Goal: Task Accomplishment & Management: Use online tool/utility

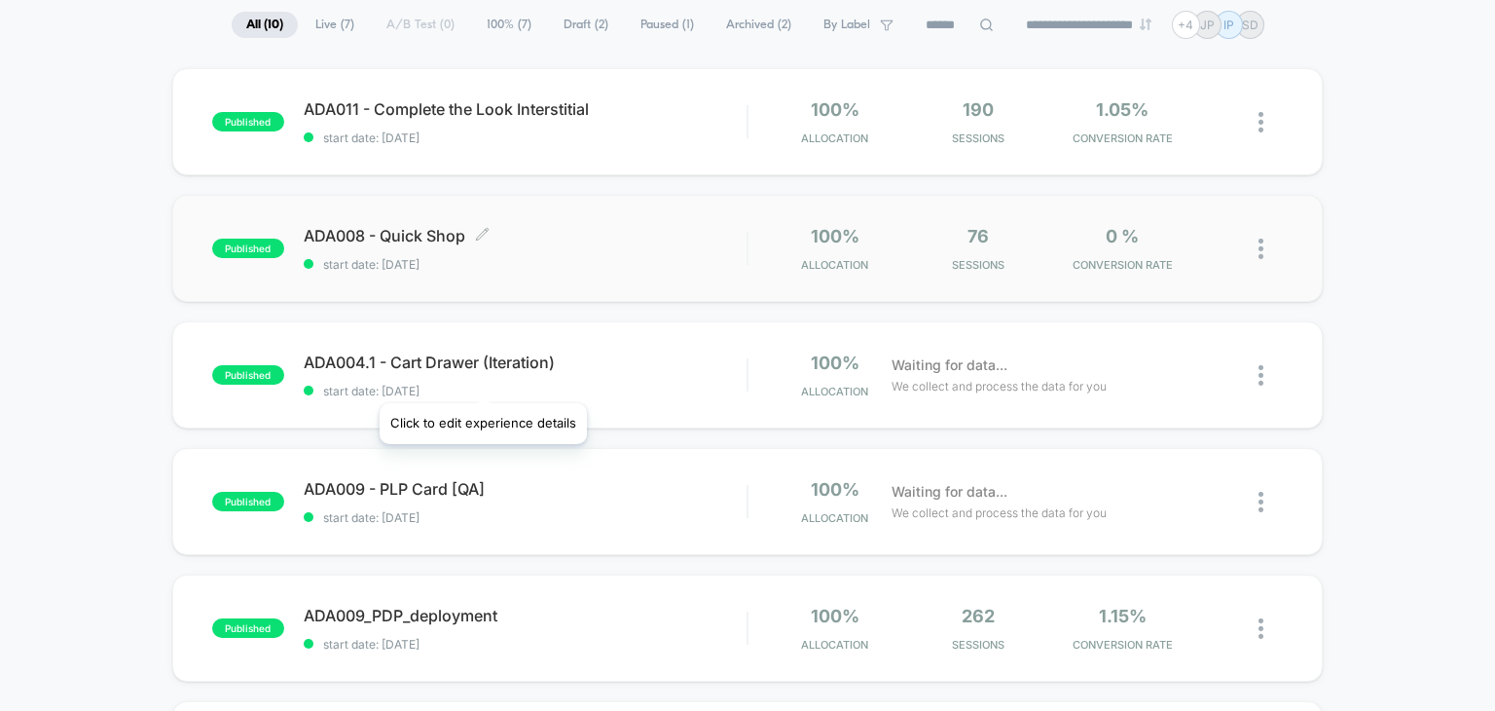
scroll to position [152, 0]
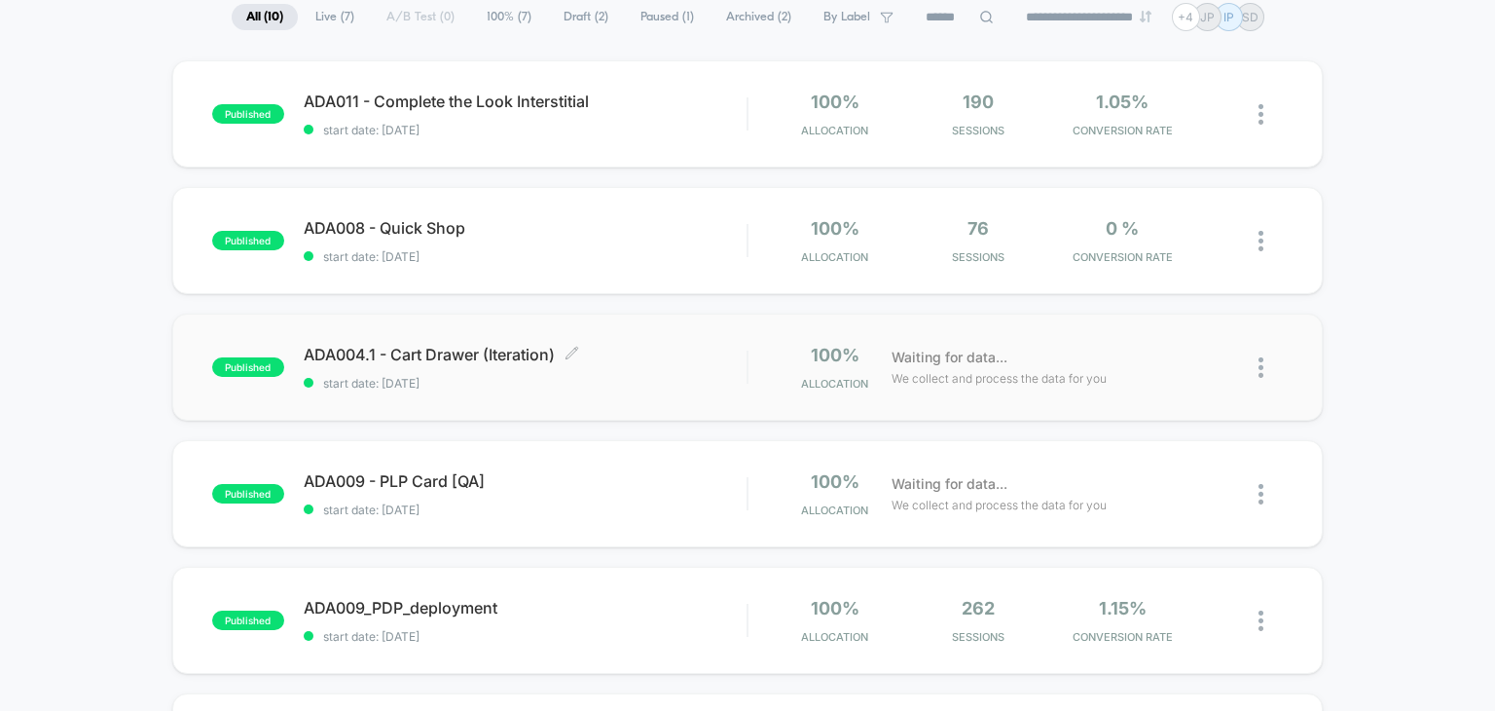
click at [491, 348] on span "ADA004.1 - Cart Drawer (Iteration) Click to edit experience details" at bounding box center [526, 354] width 444 height 19
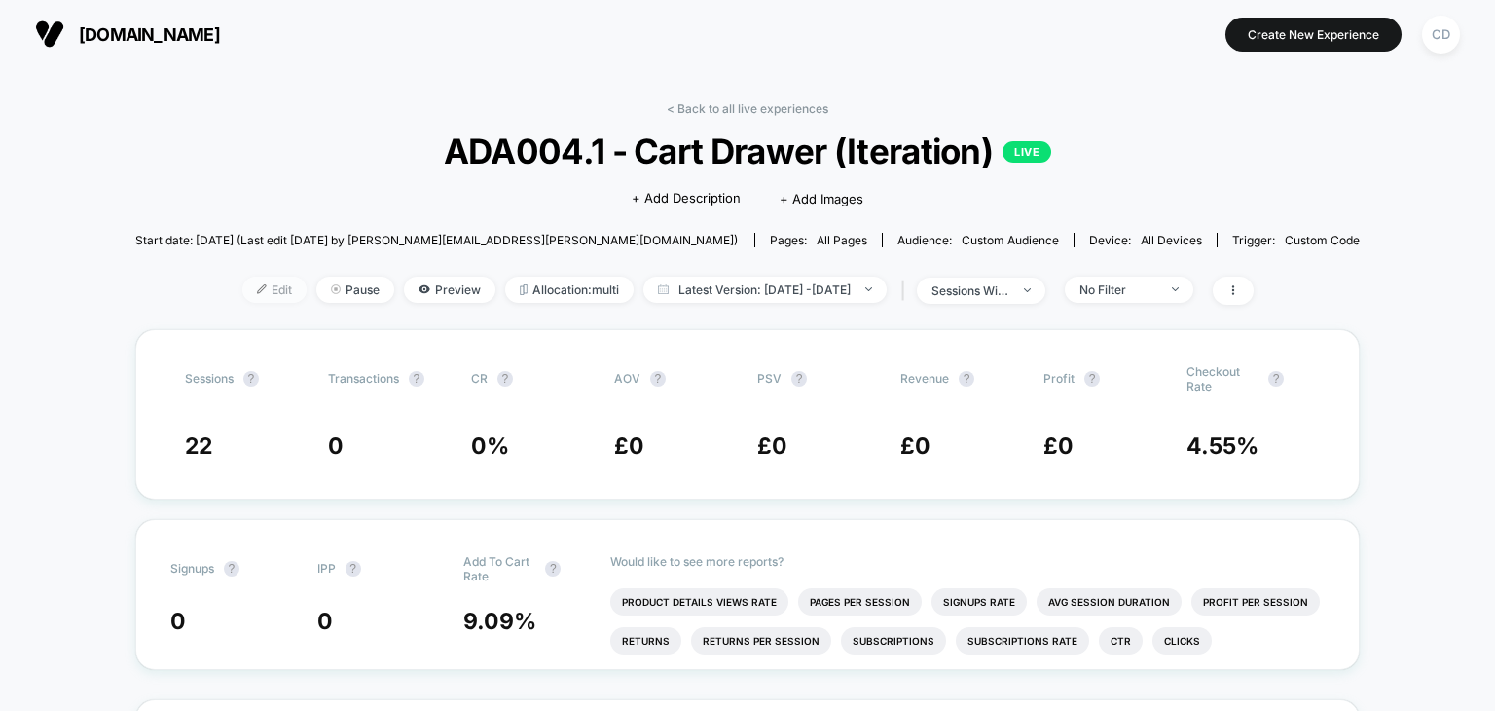
click at [242, 297] on span "Edit" at bounding box center [274, 290] width 64 height 26
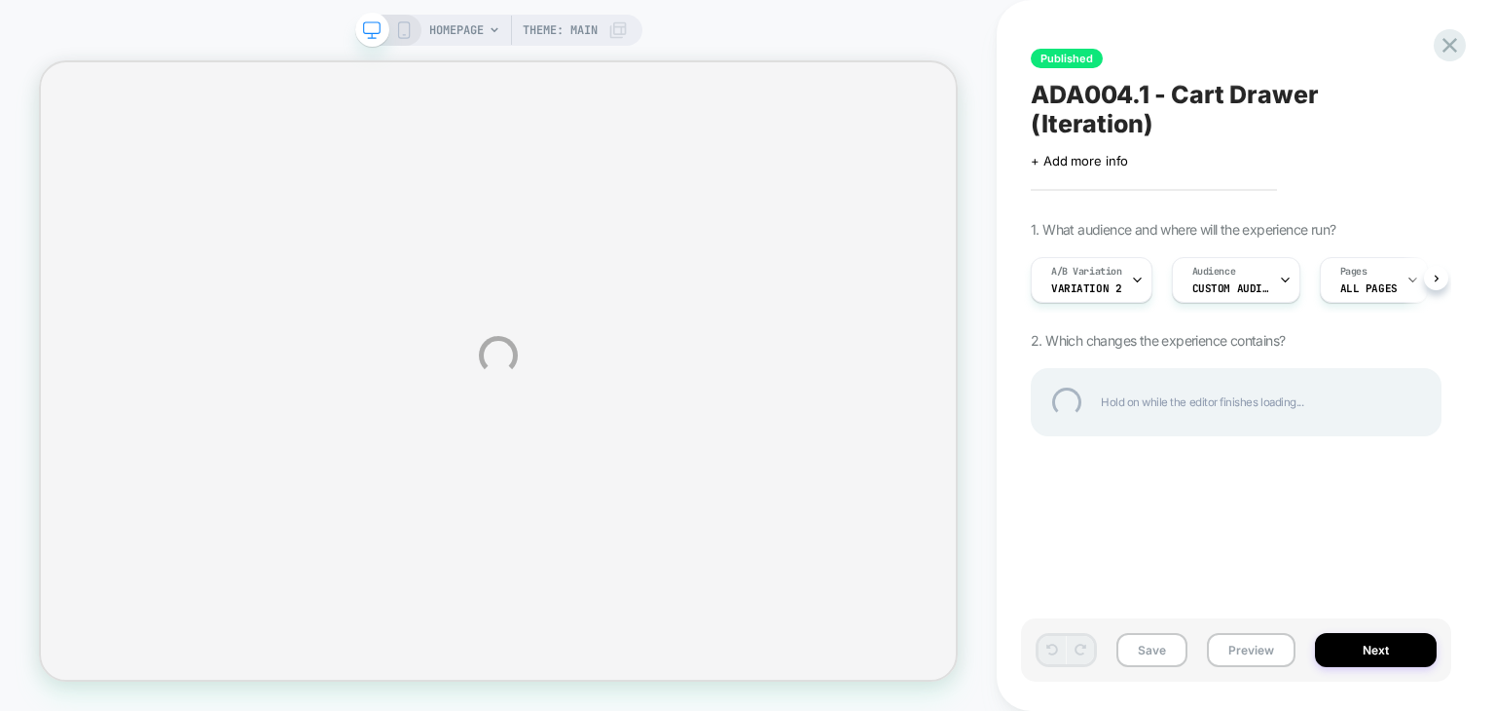
click at [1121, 257] on div "HOMEPAGE Theme: MAIN Published ADA004.1 - Cart Drawer (Iteration) Click to edit…" at bounding box center [747, 355] width 1495 height 711
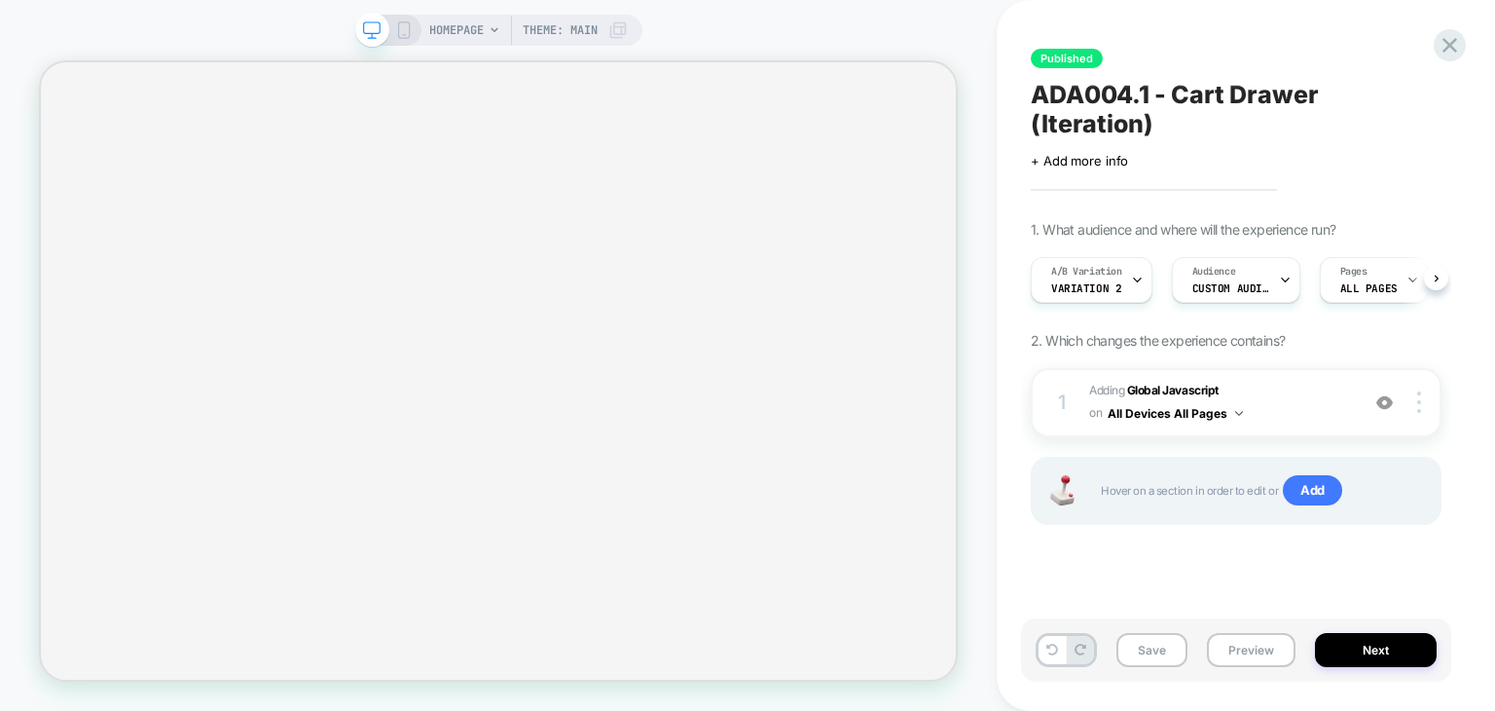
click at [1121, 258] on div "A/B Variation Variation 2" at bounding box center [1087, 280] width 110 height 44
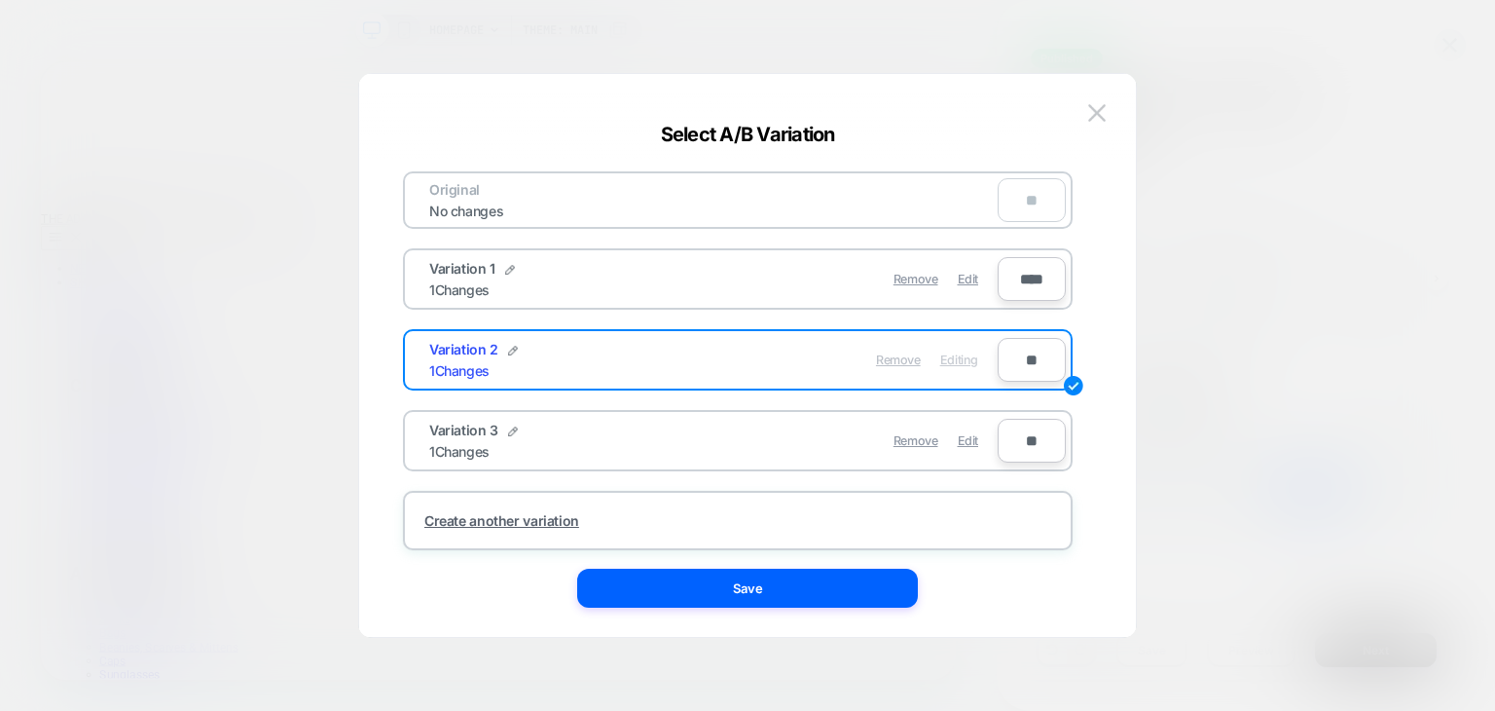
click at [896, 363] on span "Remove" at bounding box center [898, 359] width 45 height 15
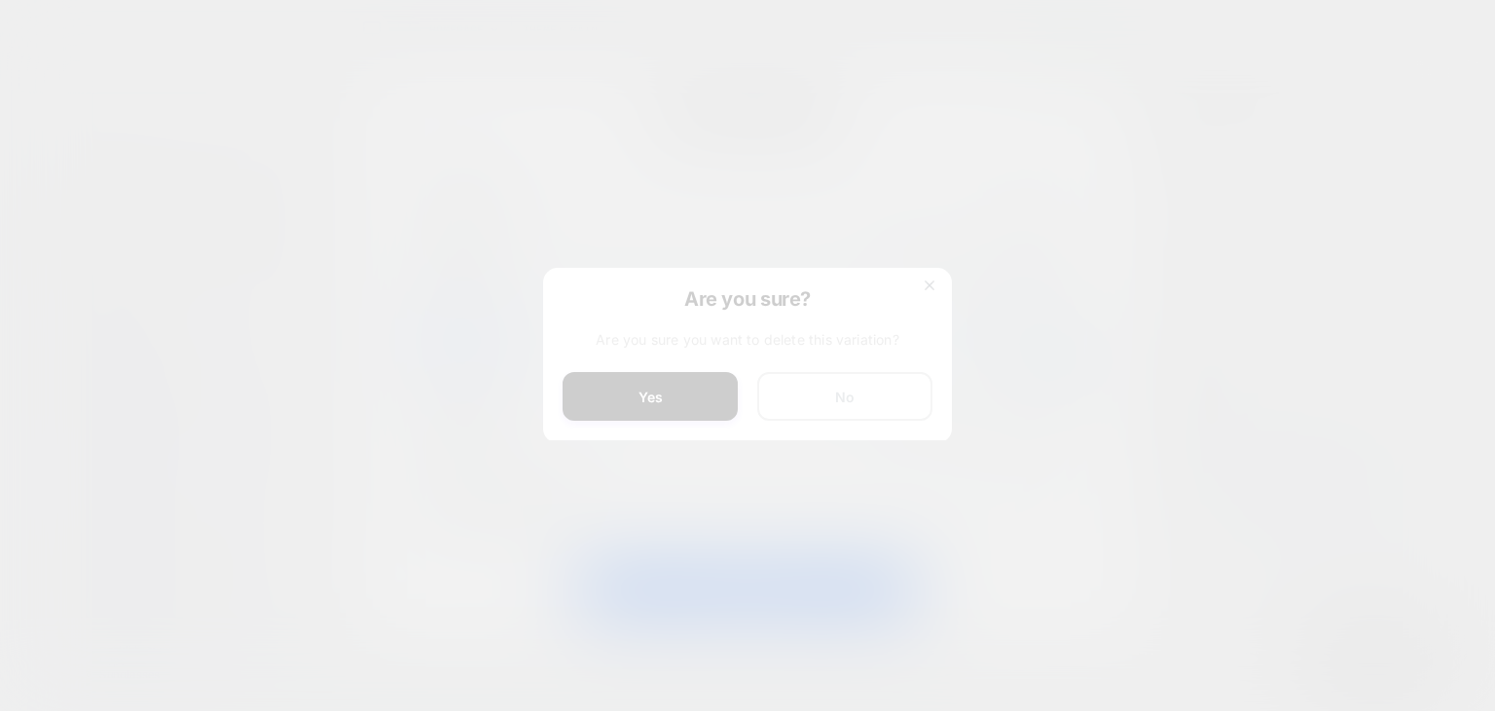
scroll to position [0, 1222]
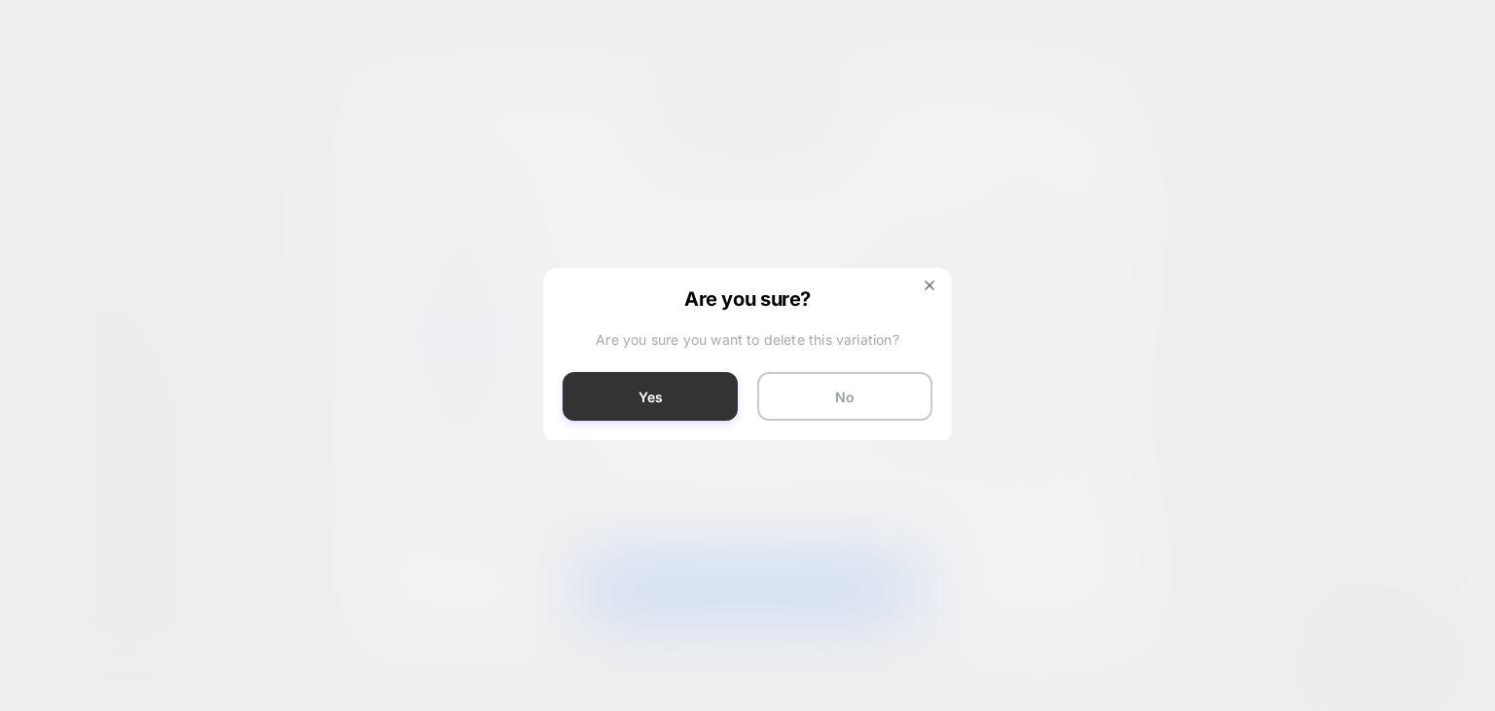
click at [676, 375] on button "Yes" at bounding box center [650, 396] width 175 height 49
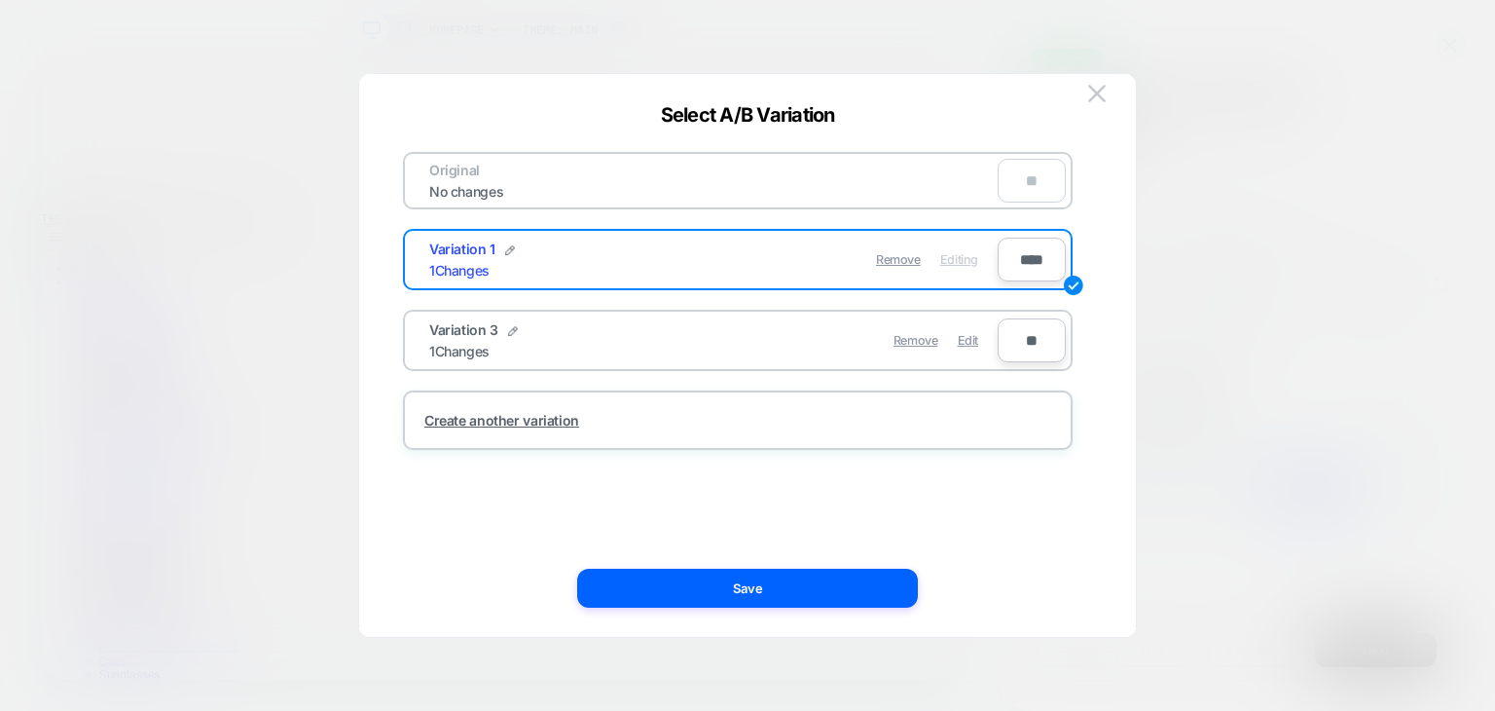
scroll to position [0, 0]
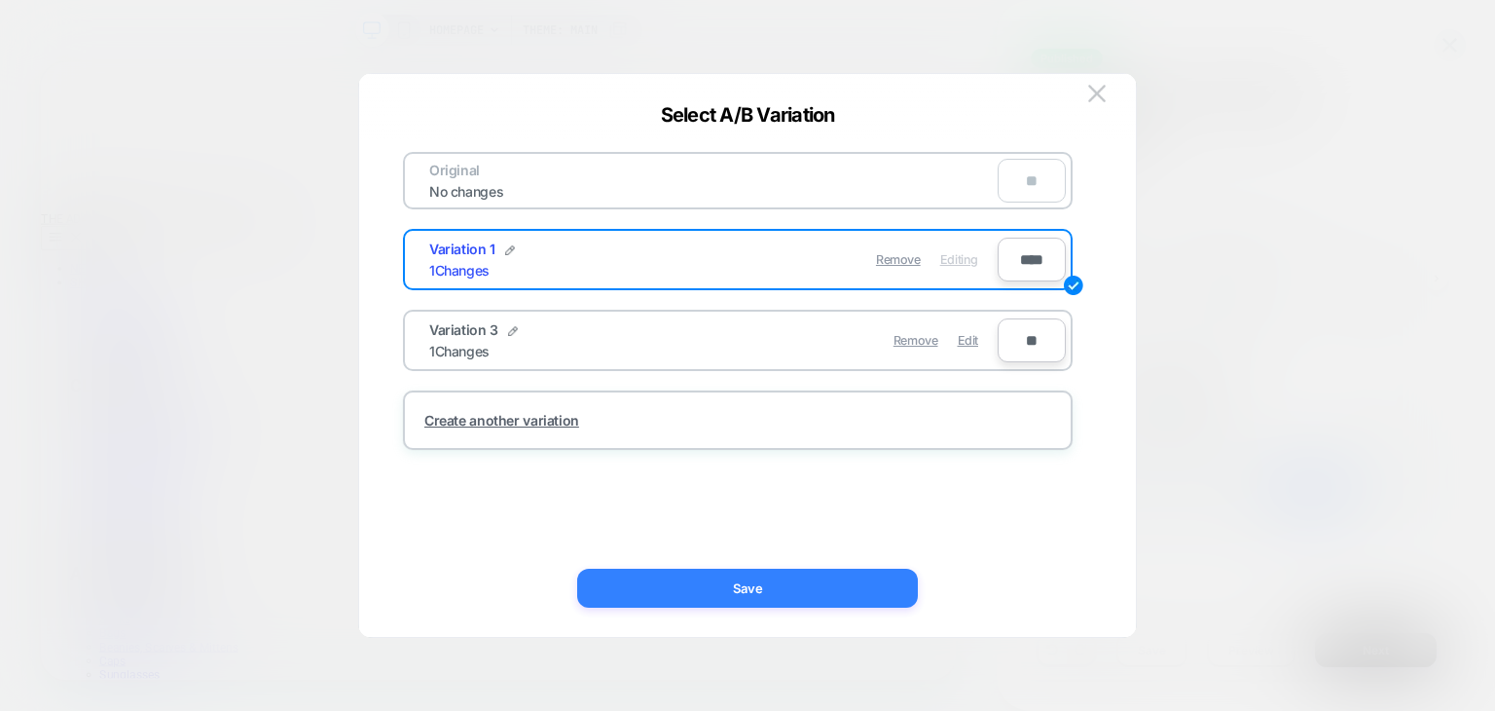
click at [802, 588] on button "Save" at bounding box center [747, 588] width 341 height 39
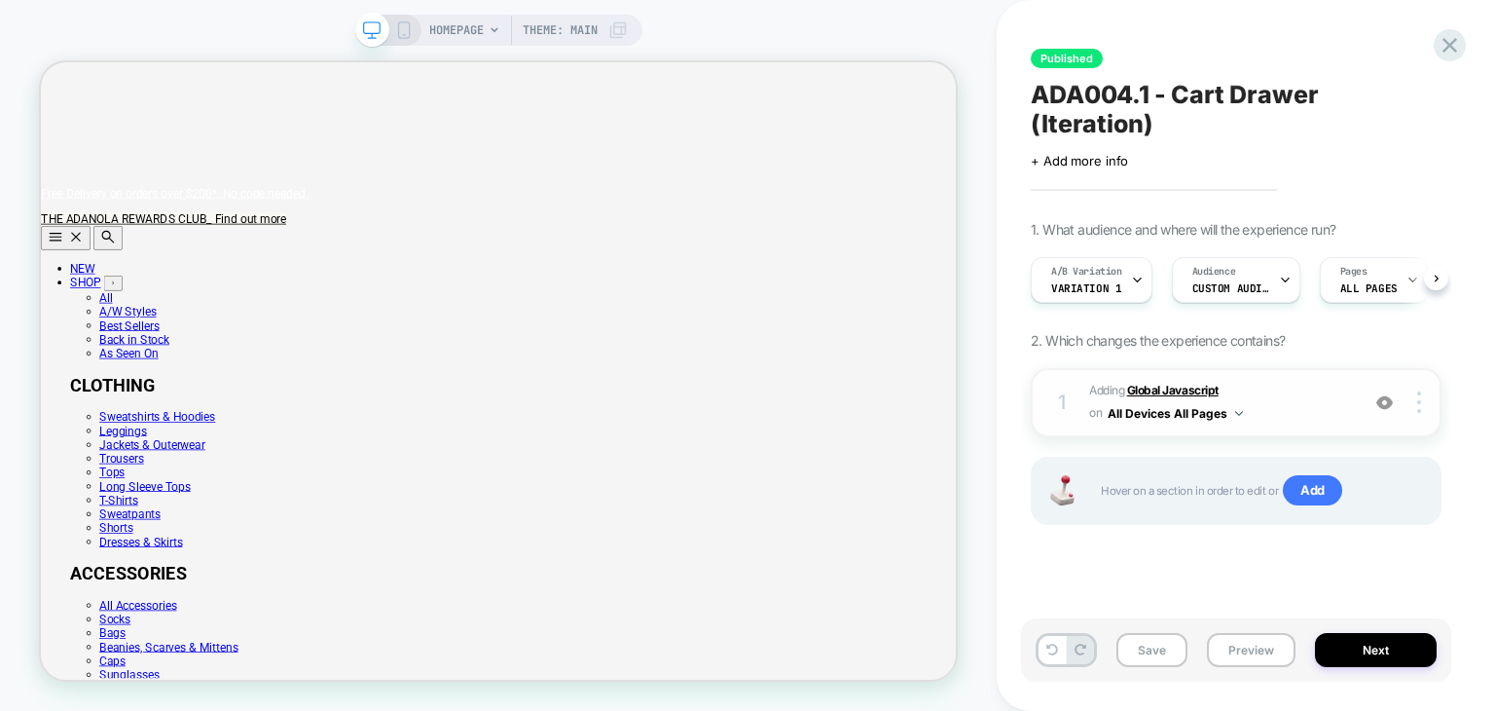
click at [1192, 383] on b "Global Javascript" at bounding box center [1173, 390] width 92 height 15
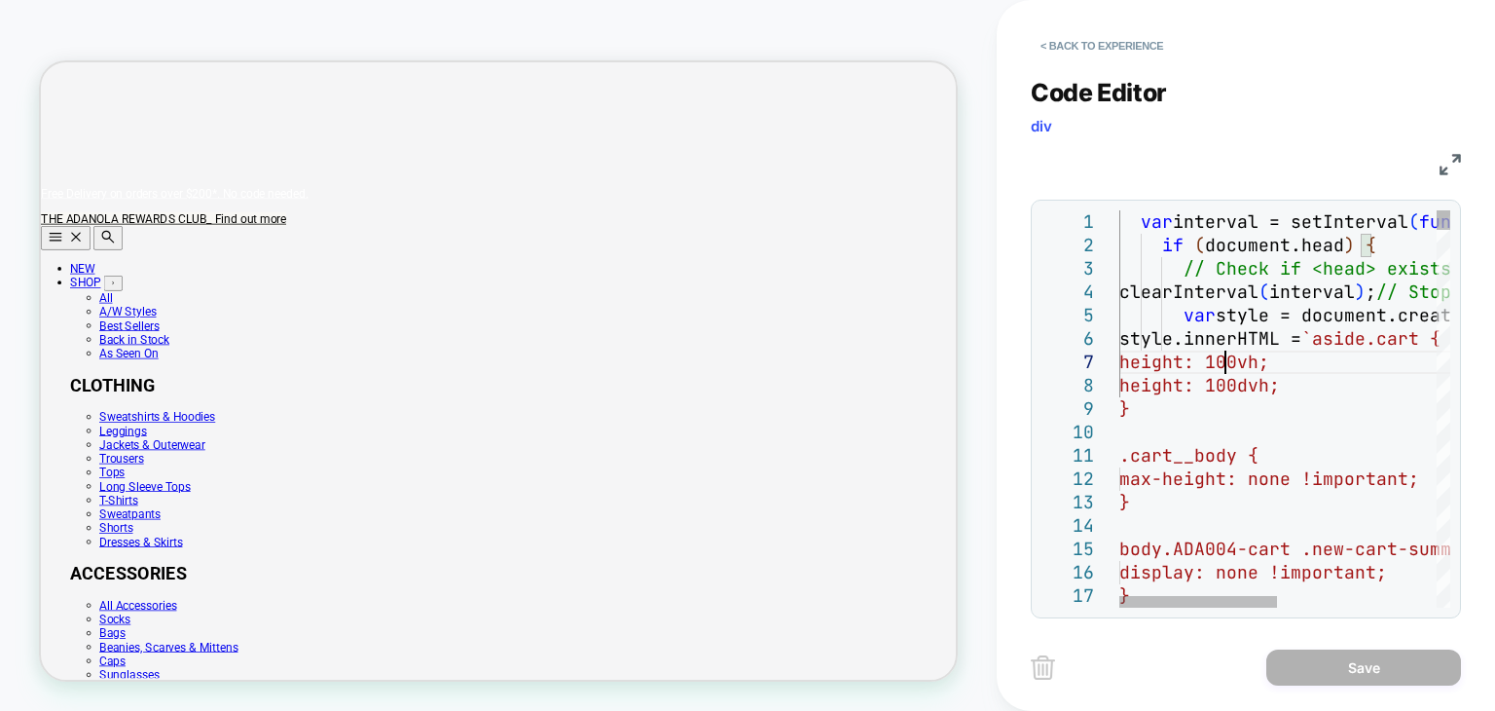
click at [1229, 364] on span "height: 100vh;" at bounding box center [1195, 362] width 150 height 22
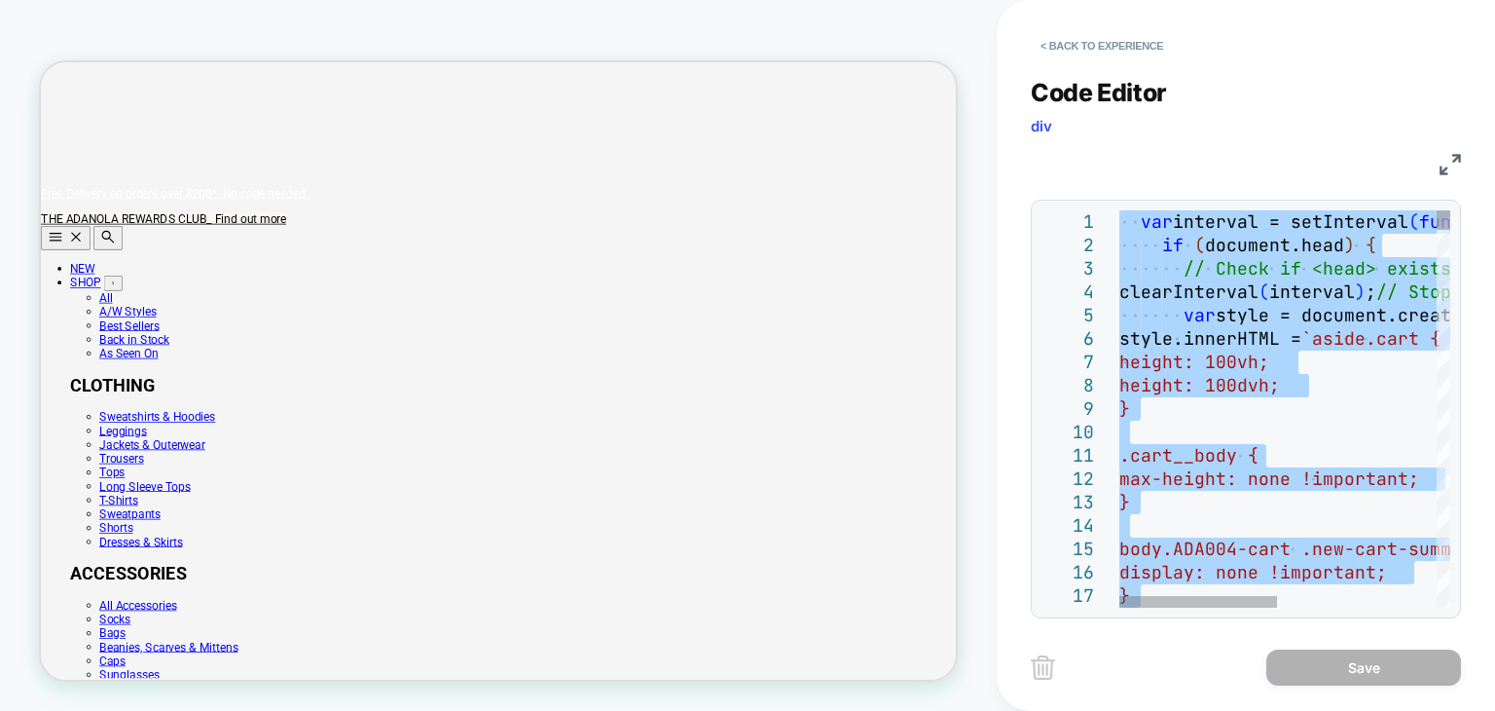
type textarea "**********"
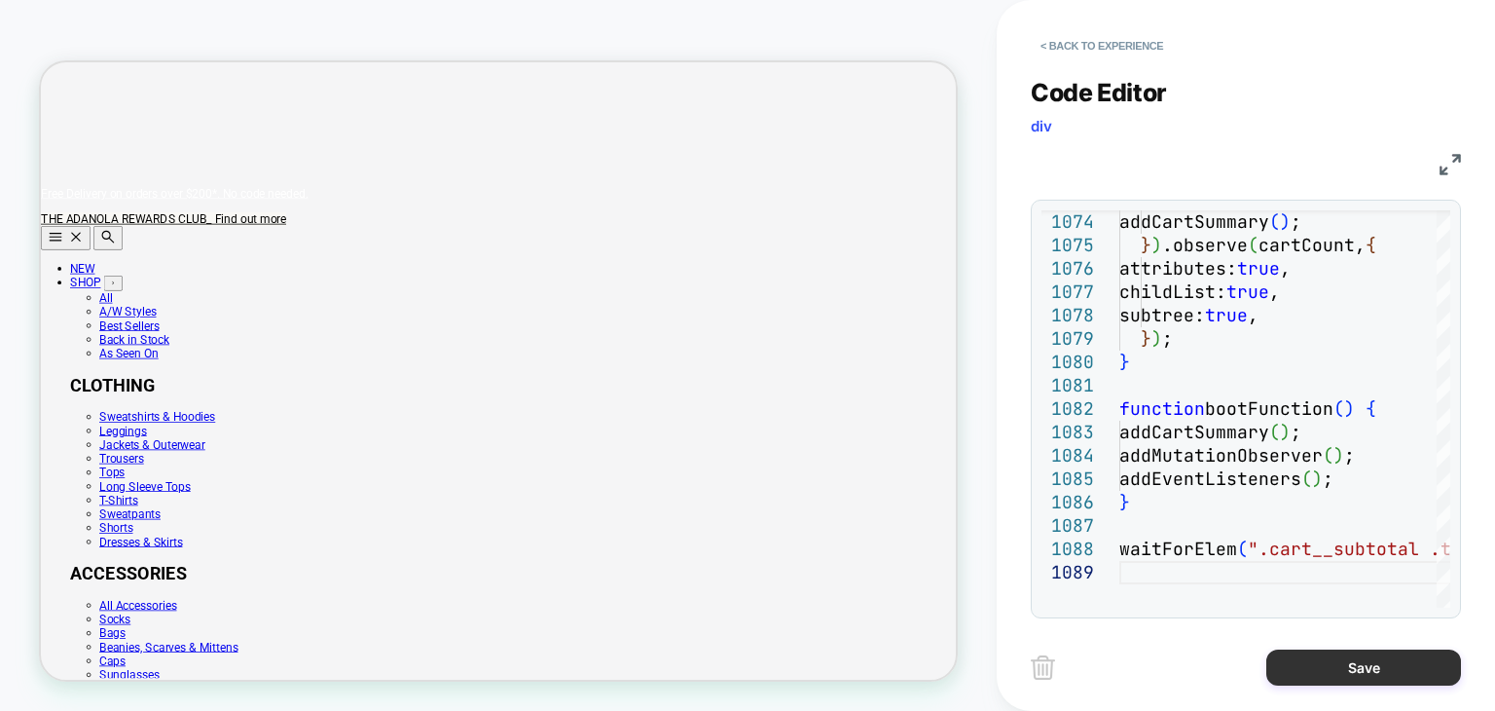
click at [1344, 661] on button "Save" at bounding box center [1364, 667] width 195 height 36
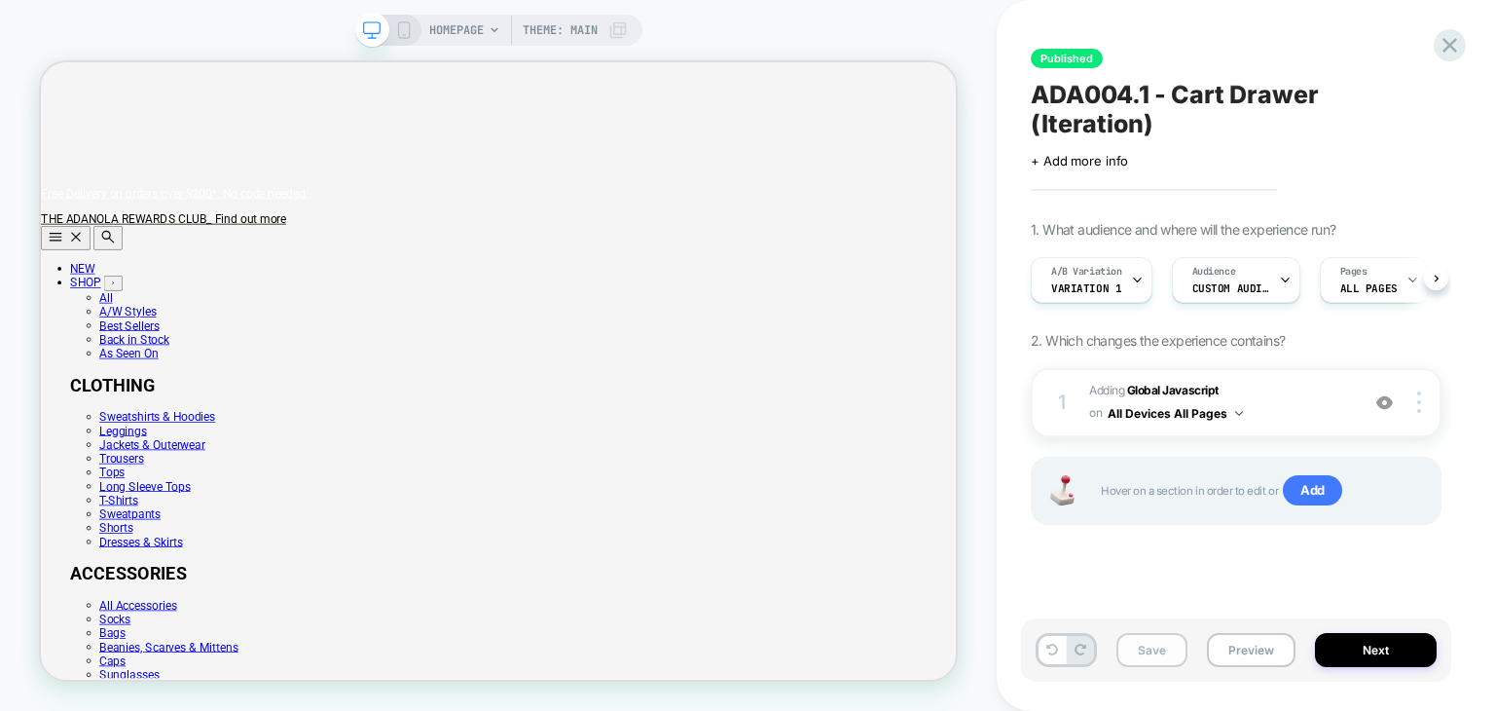
scroll to position [0, 1222]
click at [1163, 657] on button "Save" at bounding box center [1152, 650] width 71 height 34
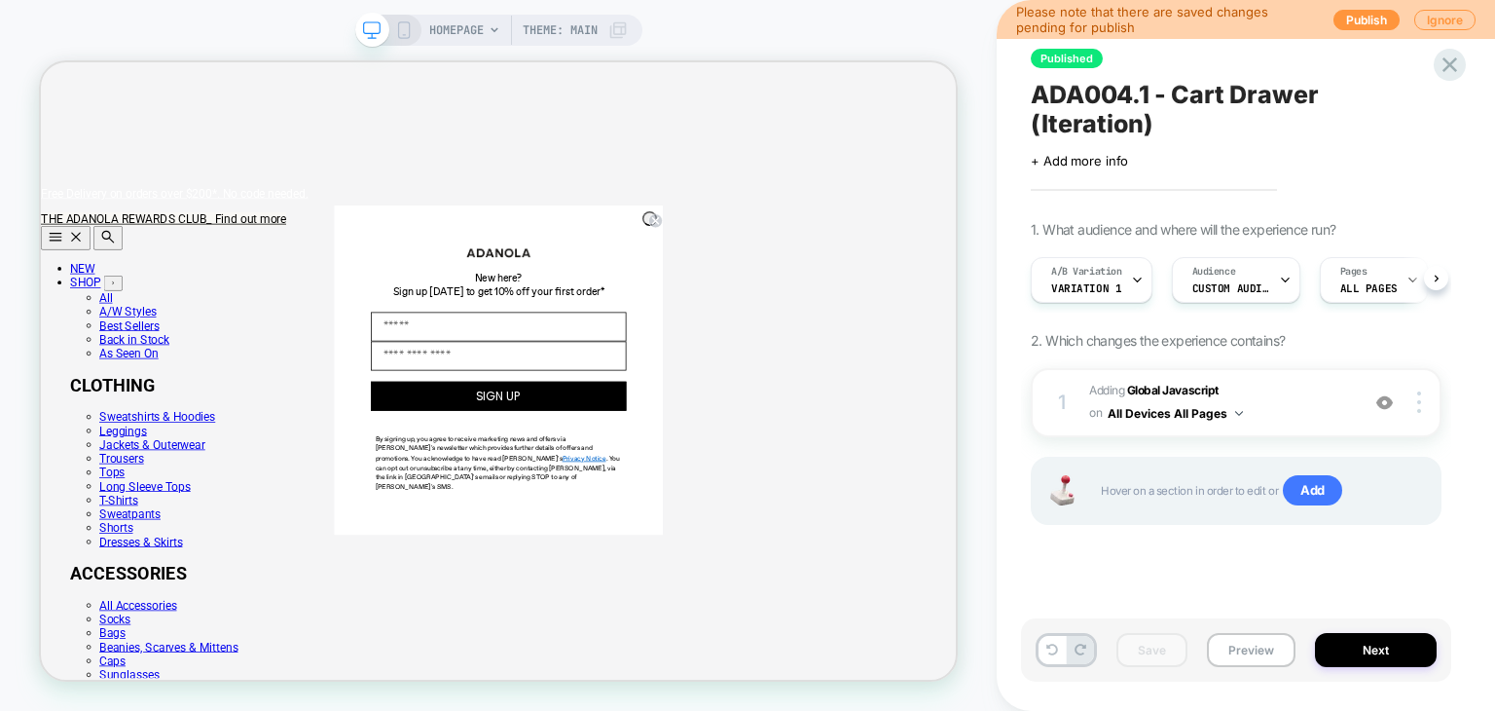
scroll to position [0, 0]
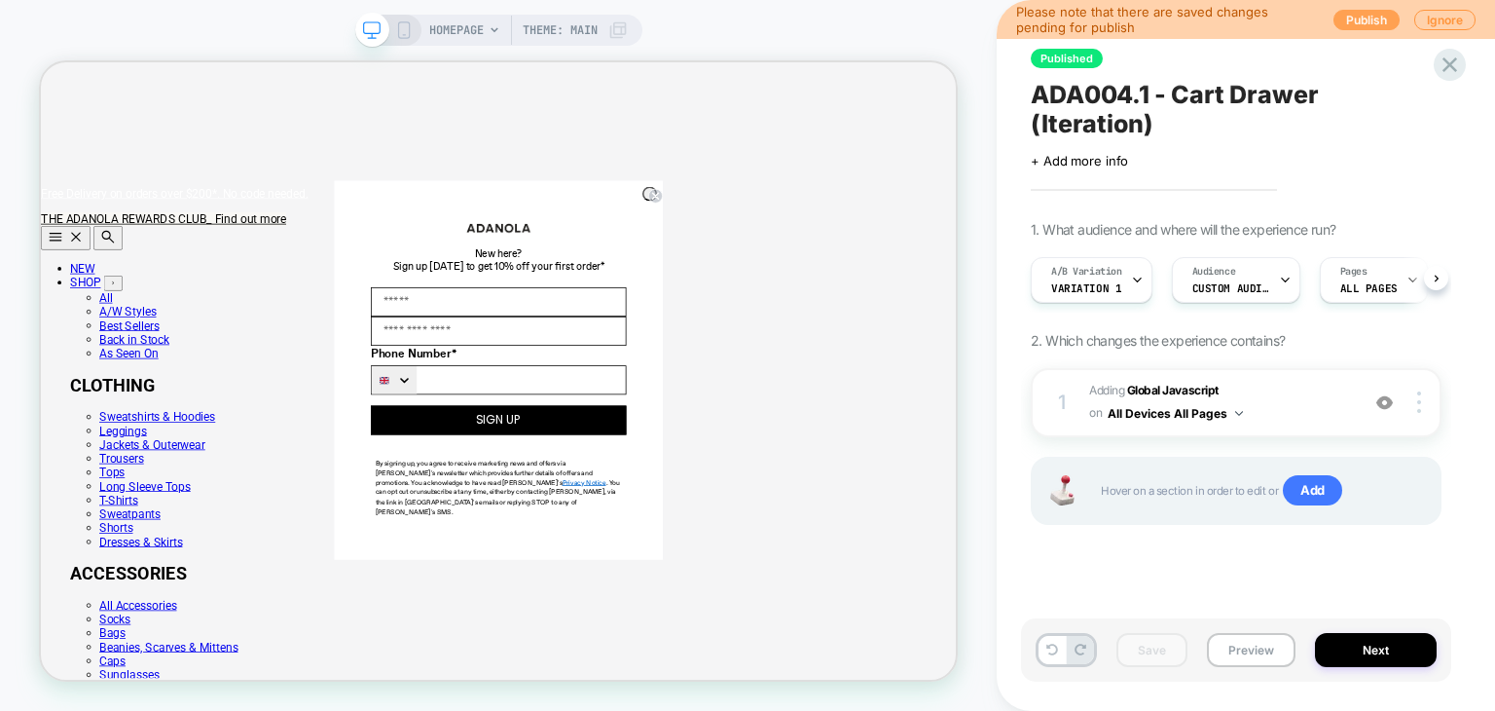
click at [1343, 18] on button "Publish" at bounding box center [1367, 20] width 66 height 20
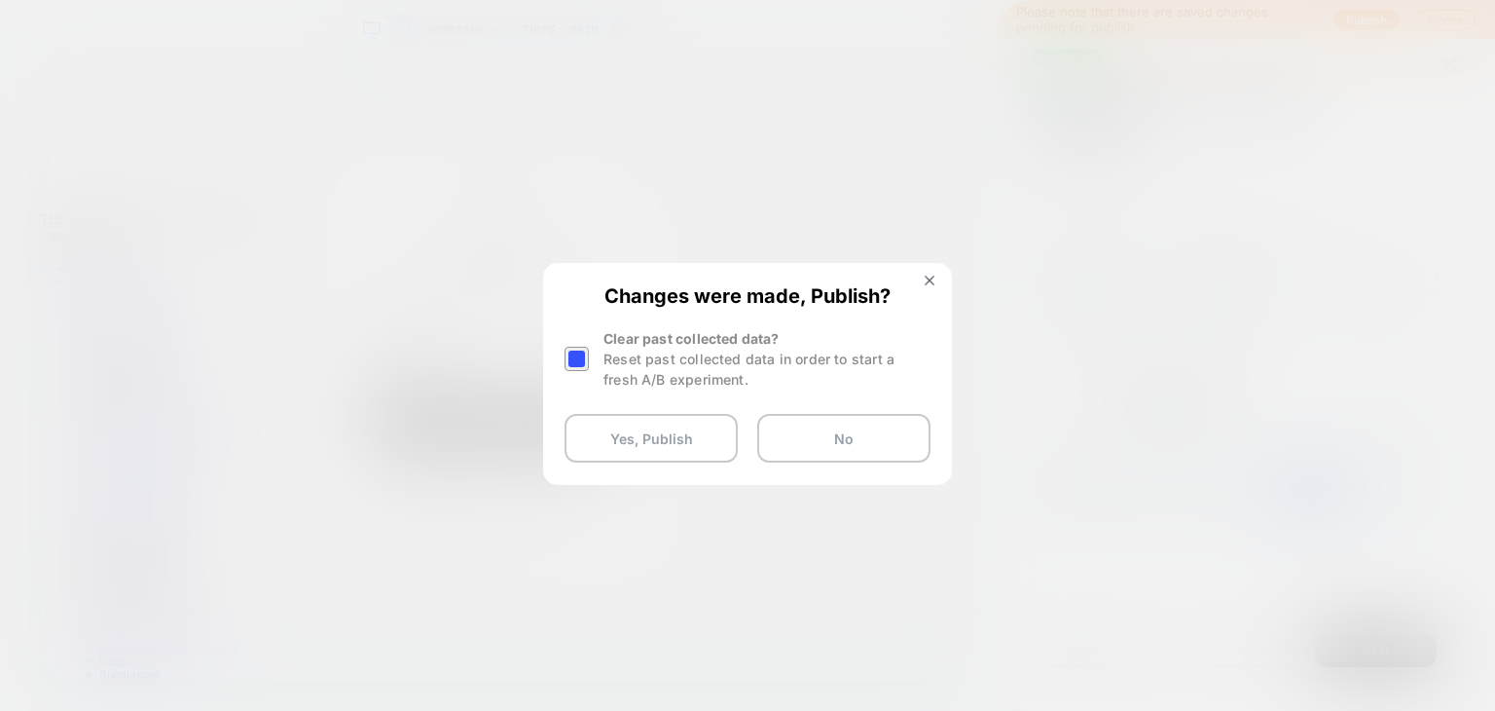
click at [569, 347] on div at bounding box center [577, 359] width 24 height 24
click at [576, 351] on div at bounding box center [577, 359] width 24 height 24
click at [621, 441] on button "Yes, Publish" at bounding box center [651, 438] width 173 height 49
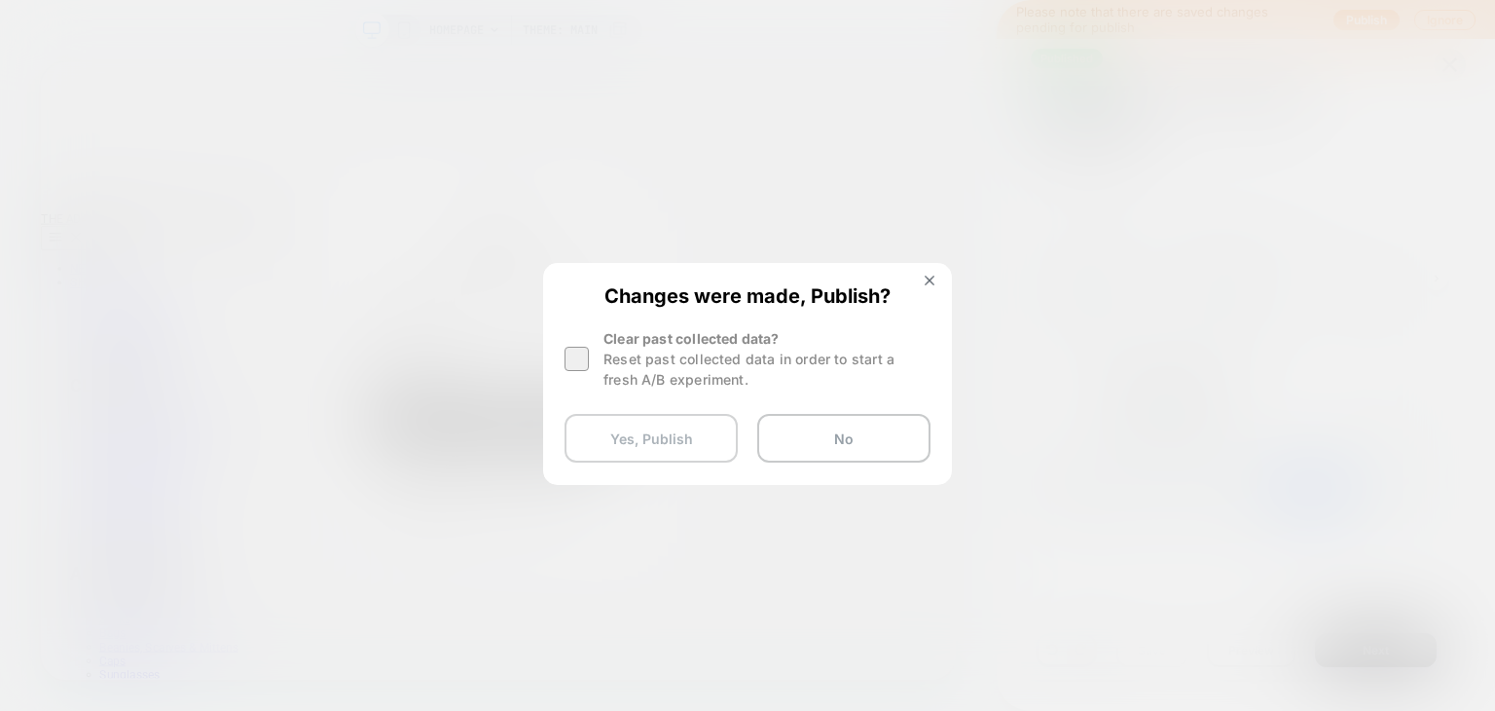
scroll to position [0, 0]
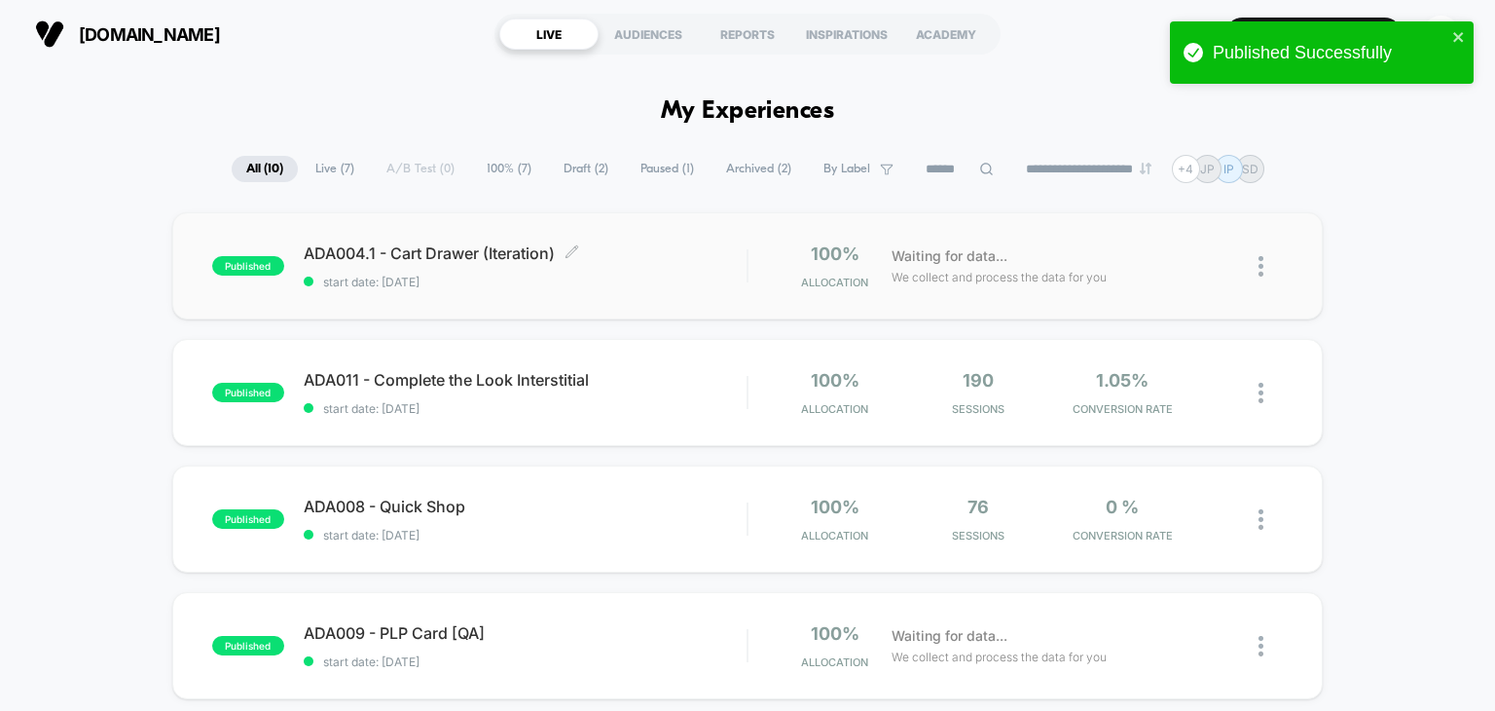
click at [449, 280] on span "start date: [DATE]" at bounding box center [526, 282] width 444 height 15
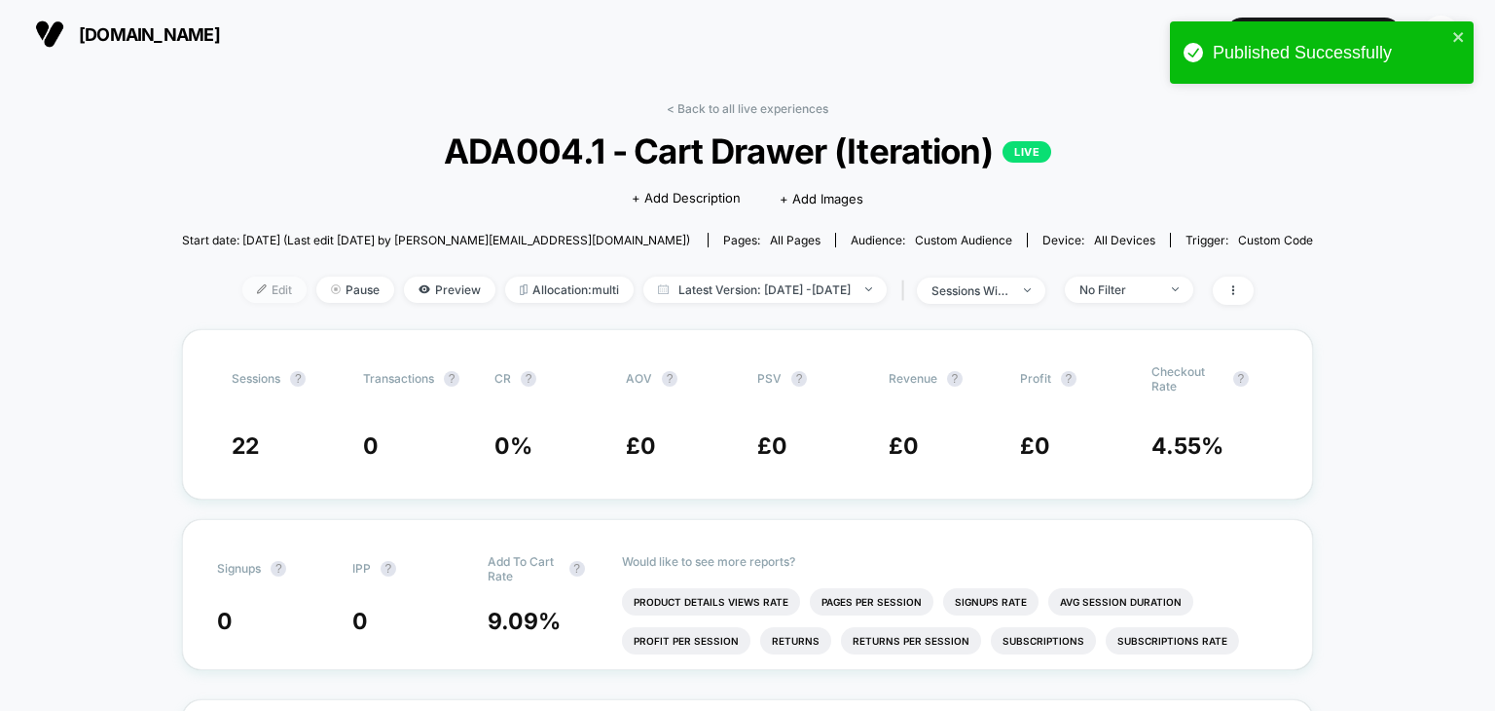
click at [250, 297] on span "Edit" at bounding box center [274, 290] width 64 height 26
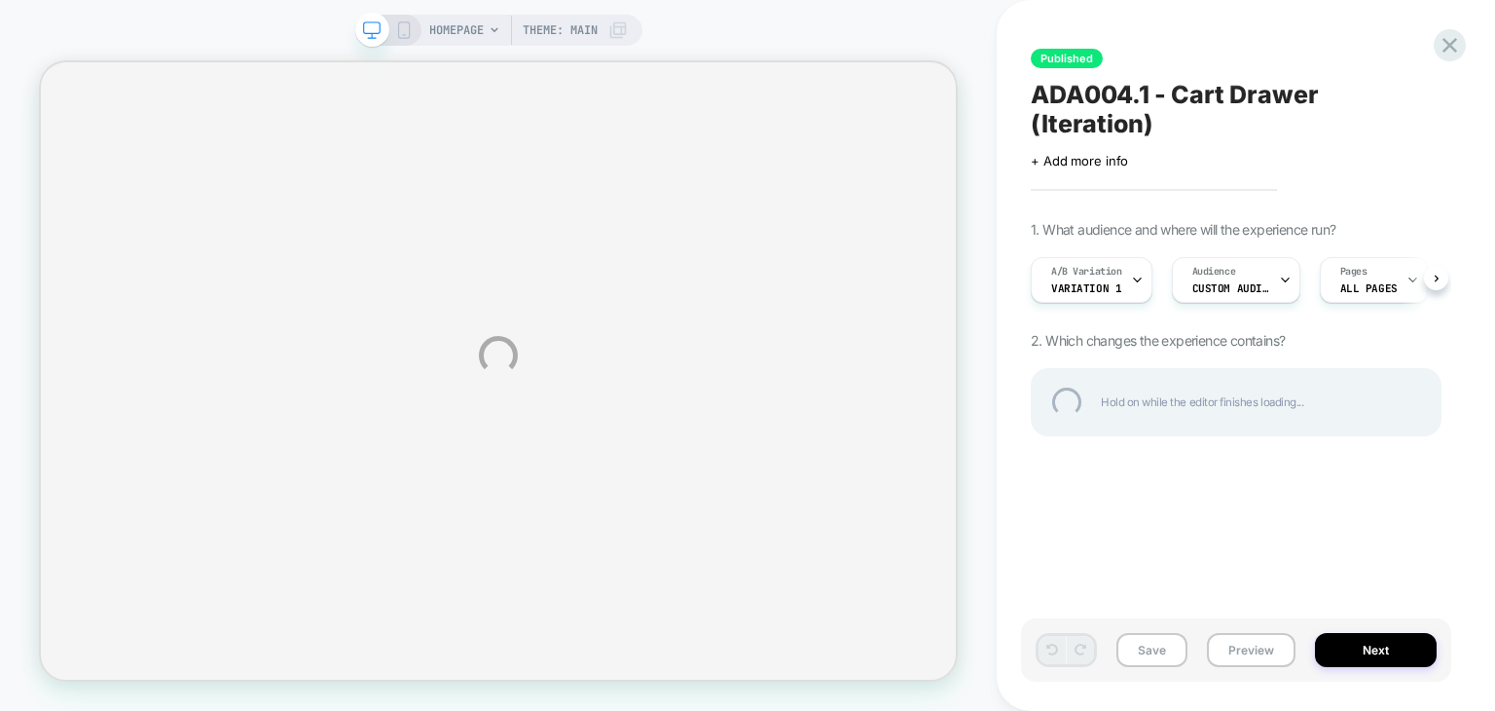
click at [1090, 252] on div "HOMEPAGE Theme: MAIN Published ADA004.1 - Cart Drawer (Iteration) Click to edit…" at bounding box center [747, 355] width 1495 height 711
click at [1136, 258] on div "HOMEPAGE Theme: MAIN Published ADA004.1 - Cart Drawer (Iteration) Click to edit…" at bounding box center [747, 355] width 1495 height 711
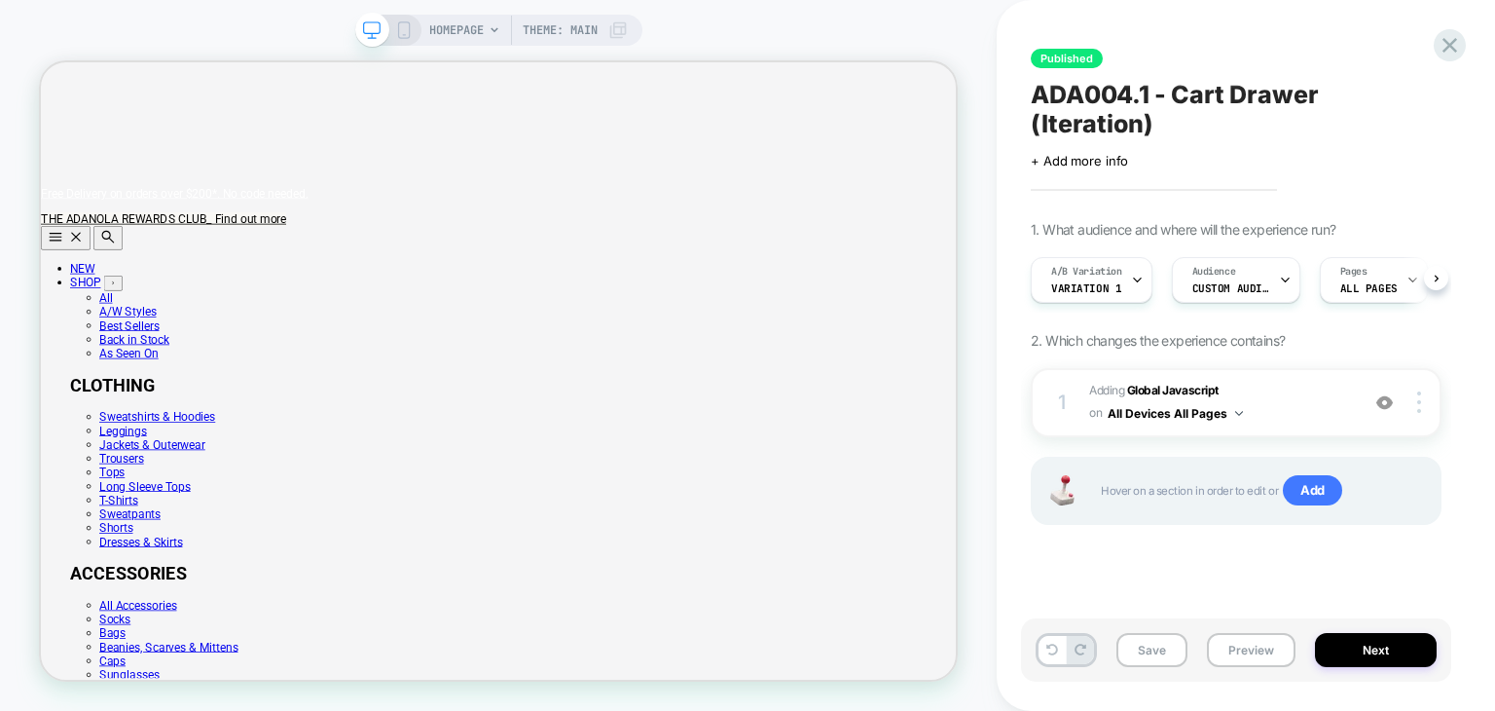
click at [1137, 274] on icon at bounding box center [1137, 280] width 13 height 13
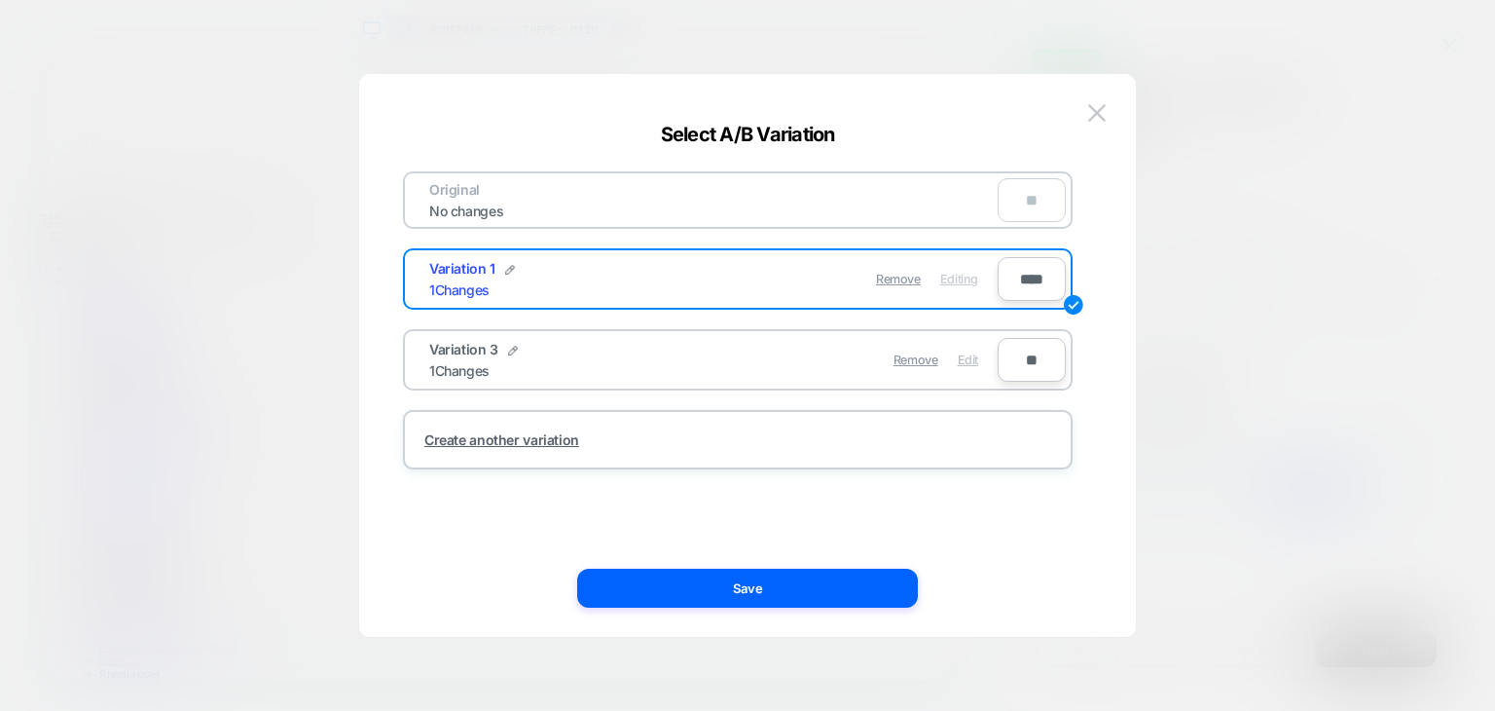
click at [960, 356] on span "Edit" at bounding box center [968, 359] width 20 height 15
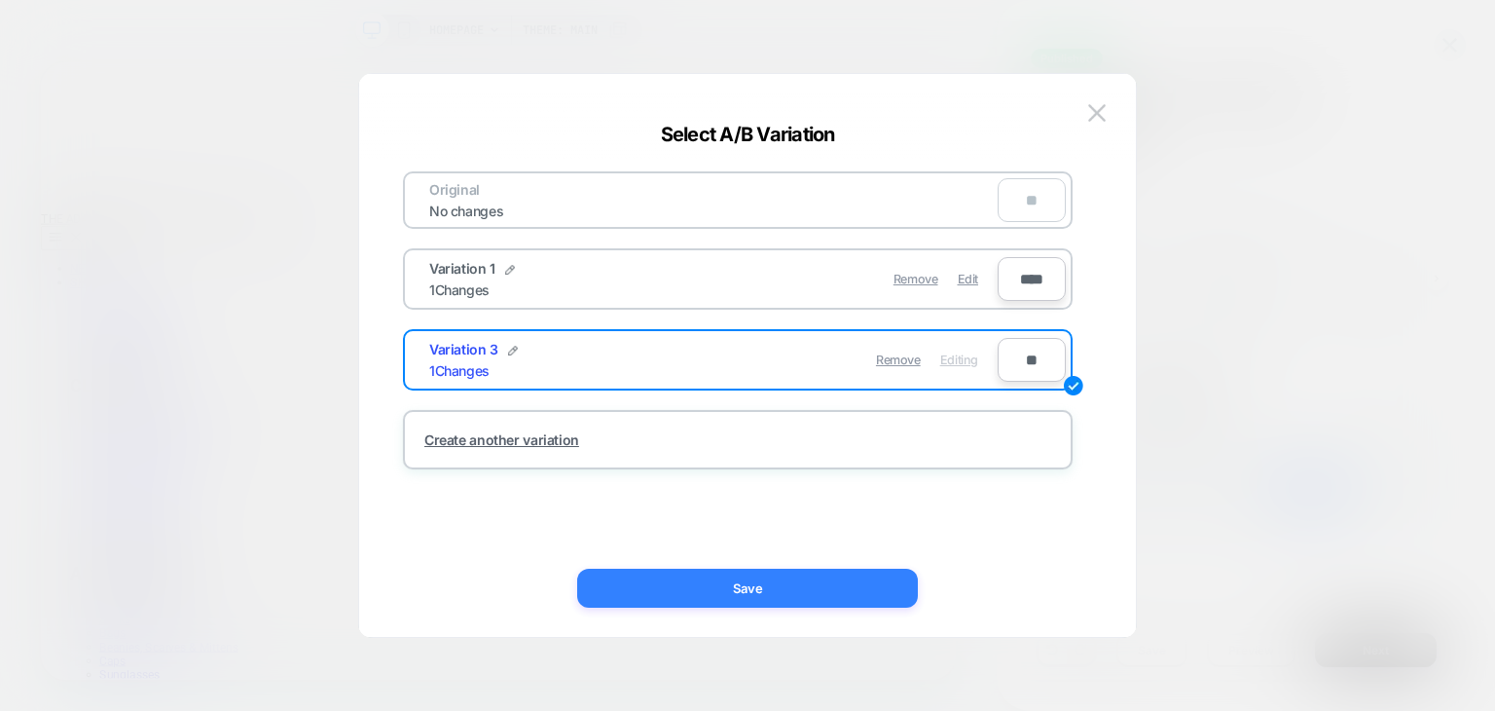
click at [809, 584] on button "Save" at bounding box center [747, 588] width 341 height 39
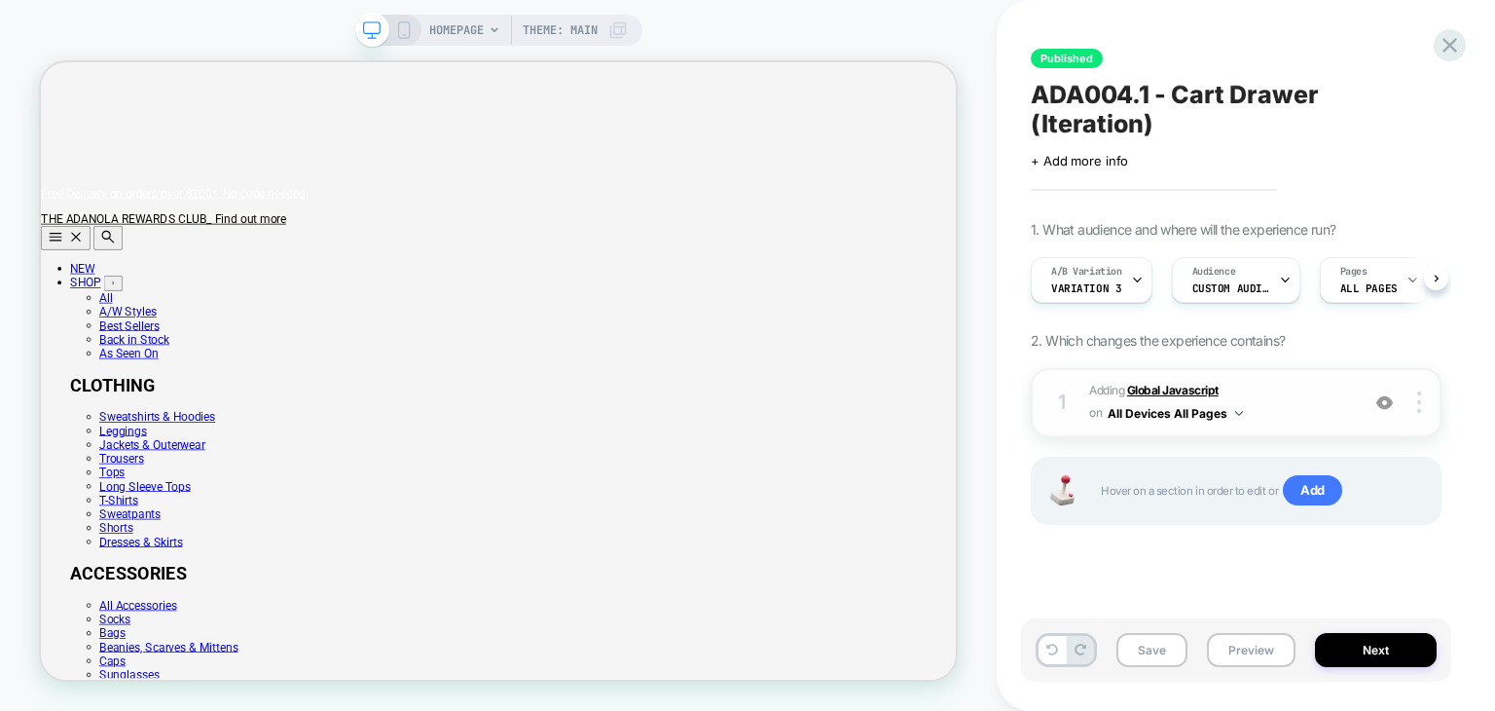
click at [1174, 383] on b "Global Javascript" at bounding box center [1173, 390] width 92 height 15
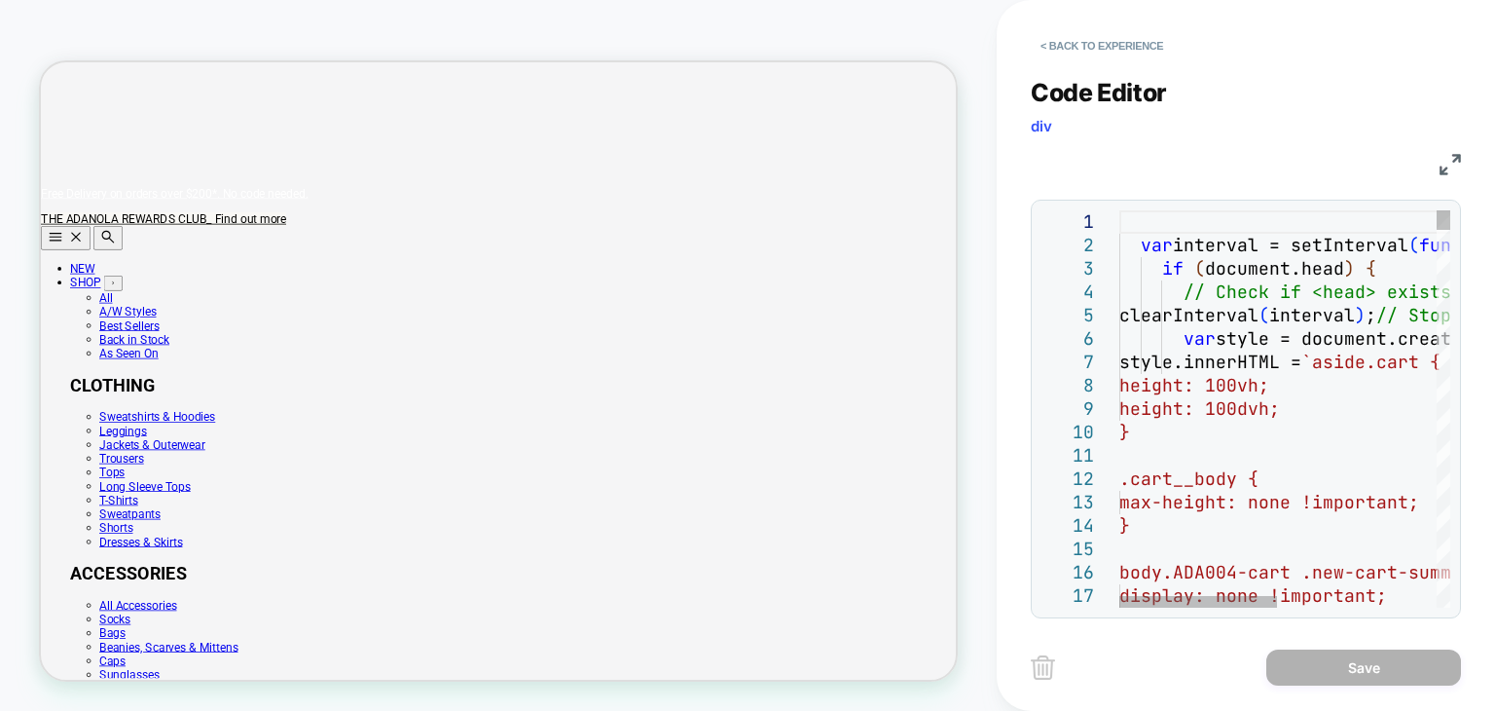
type textarea "**********"
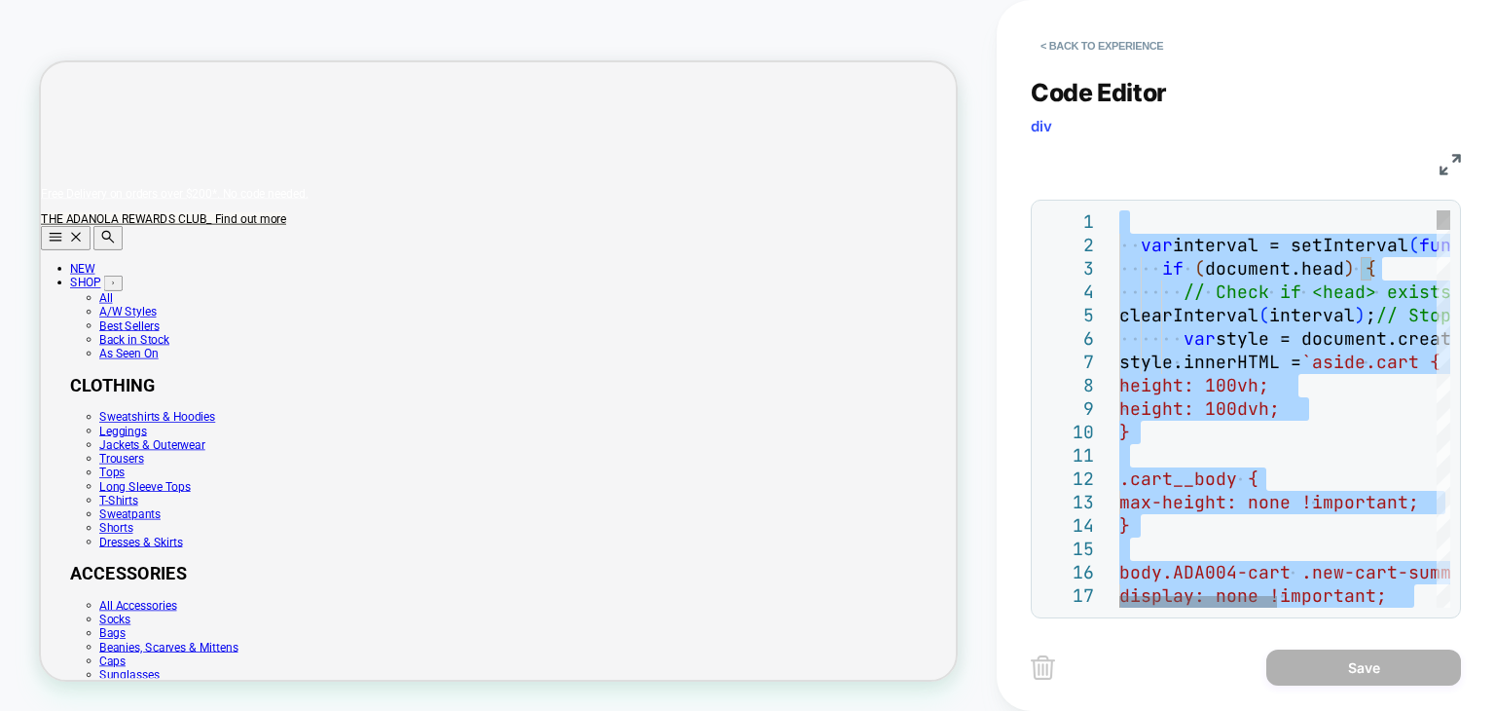
click at [1261, 299] on span "// Check if <head> exists" at bounding box center [1318, 291] width 268 height 22
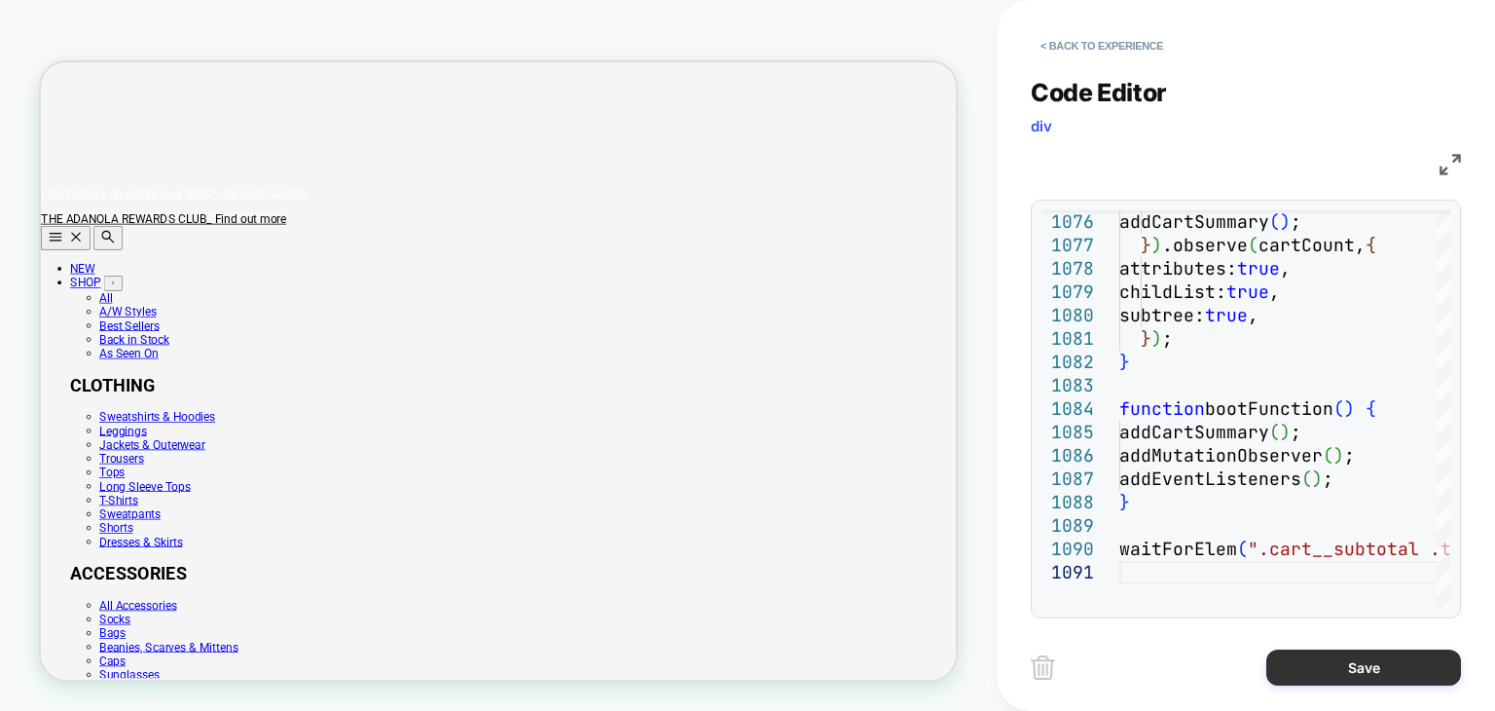
click at [1316, 663] on button "Save" at bounding box center [1364, 667] width 195 height 36
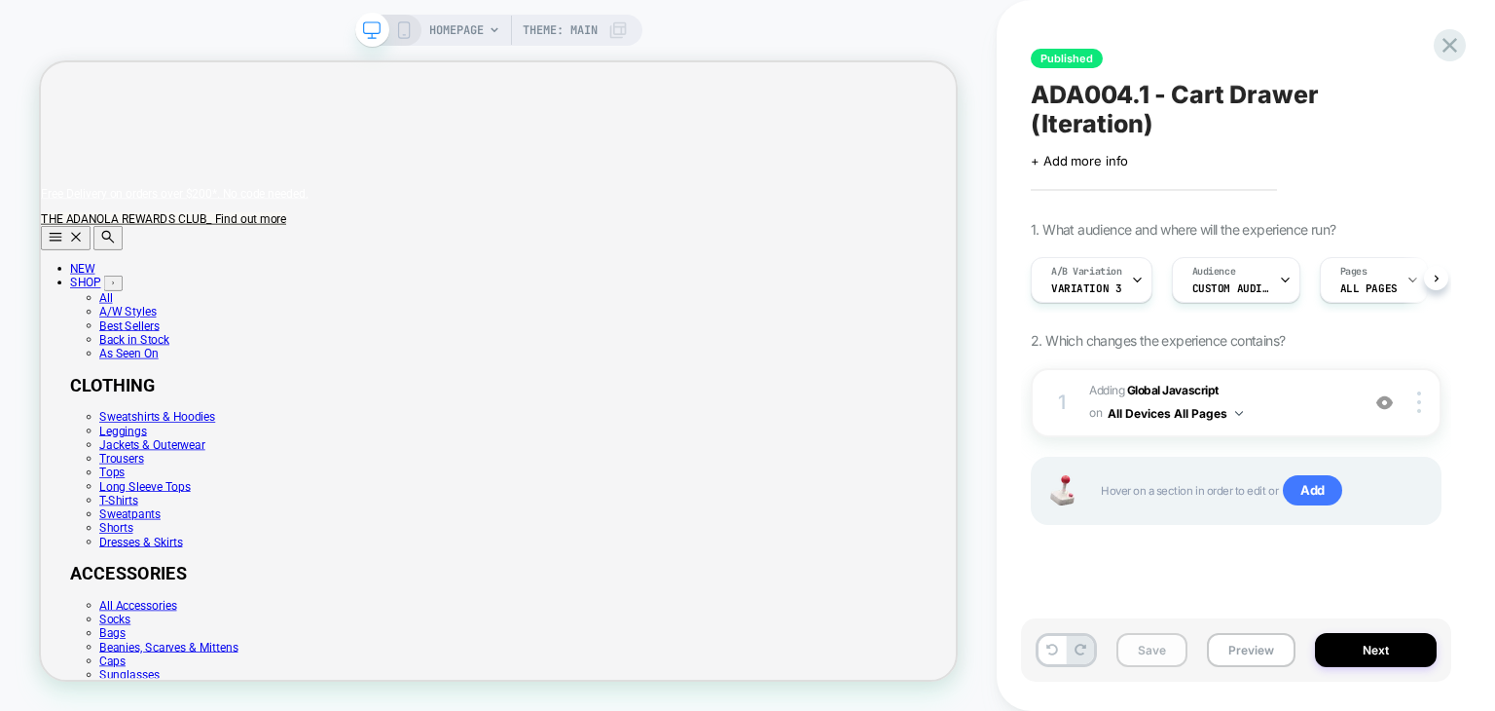
scroll to position [0, 1222]
click at [1126, 660] on button "Save" at bounding box center [1152, 650] width 71 height 34
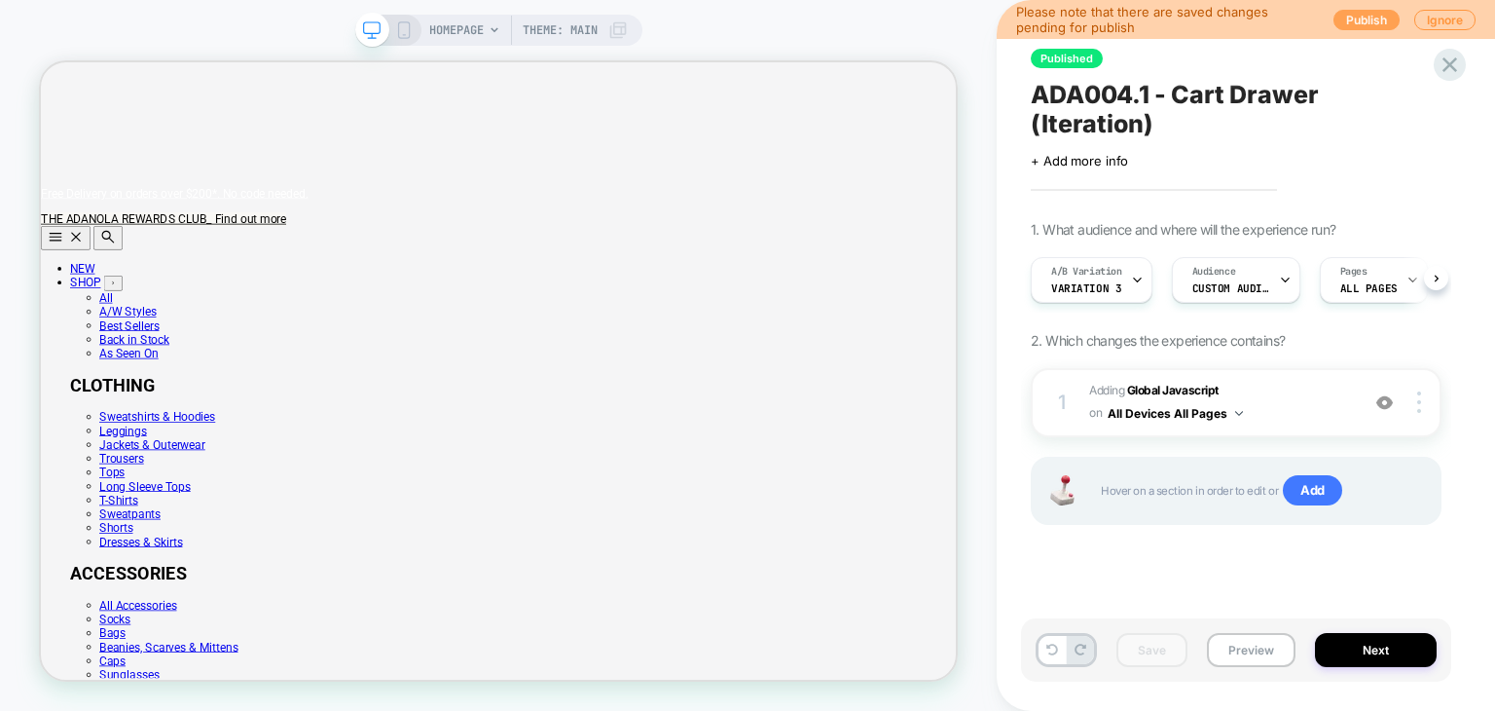
click at [1355, 15] on button "Publish" at bounding box center [1367, 20] width 66 height 20
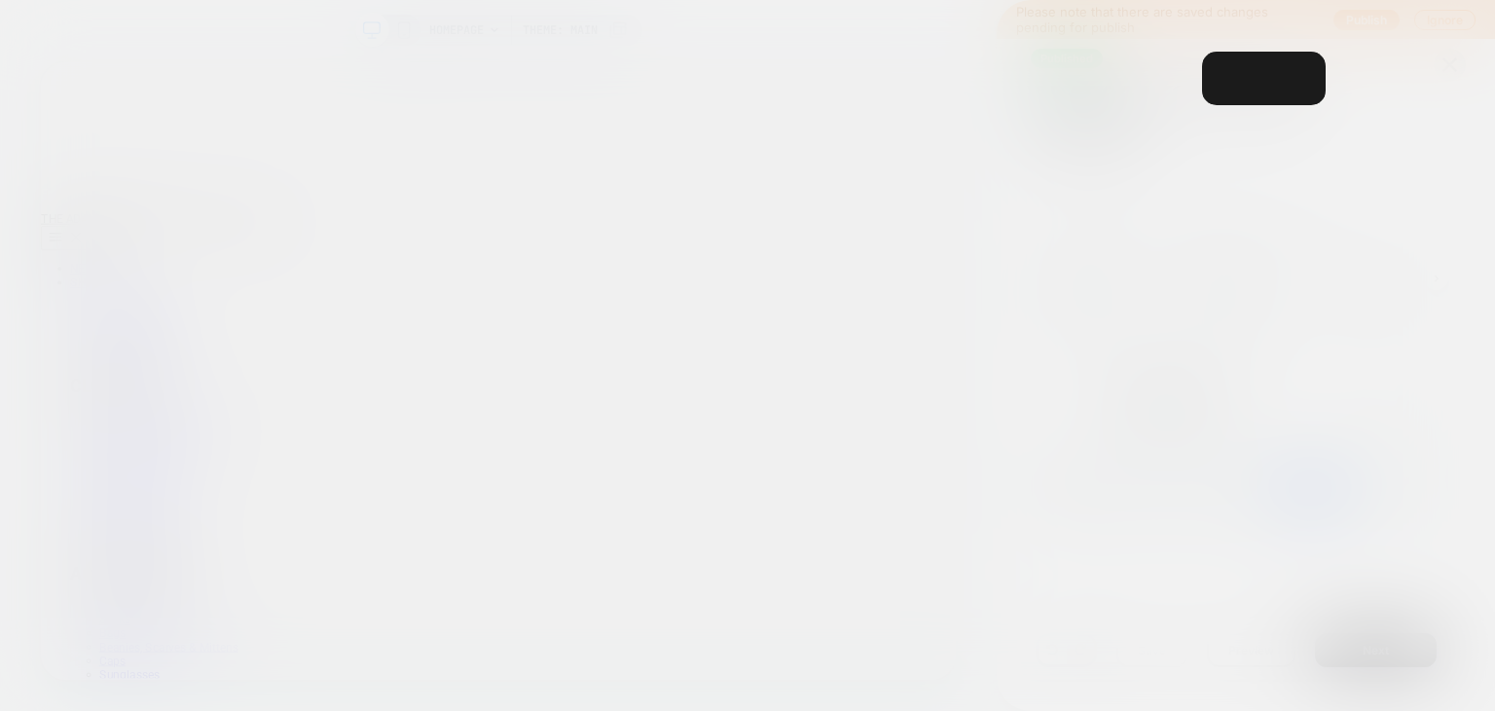
scroll to position [0, 0]
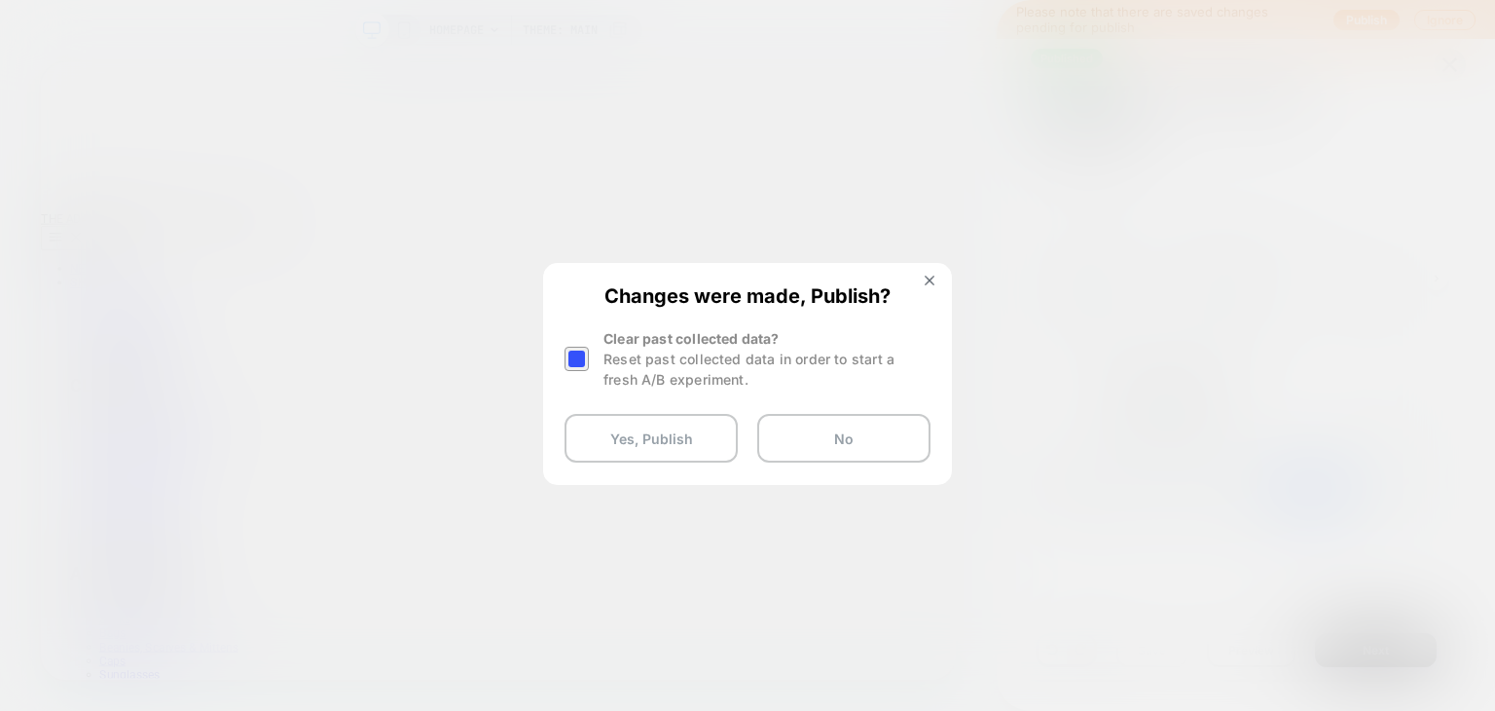
click at [571, 359] on div at bounding box center [577, 359] width 24 height 24
click at [631, 446] on button "Yes, Publish" at bounding box center [651, 438] width 173 height 49
